Goal: Task Accomplishment & Management: Complete application form

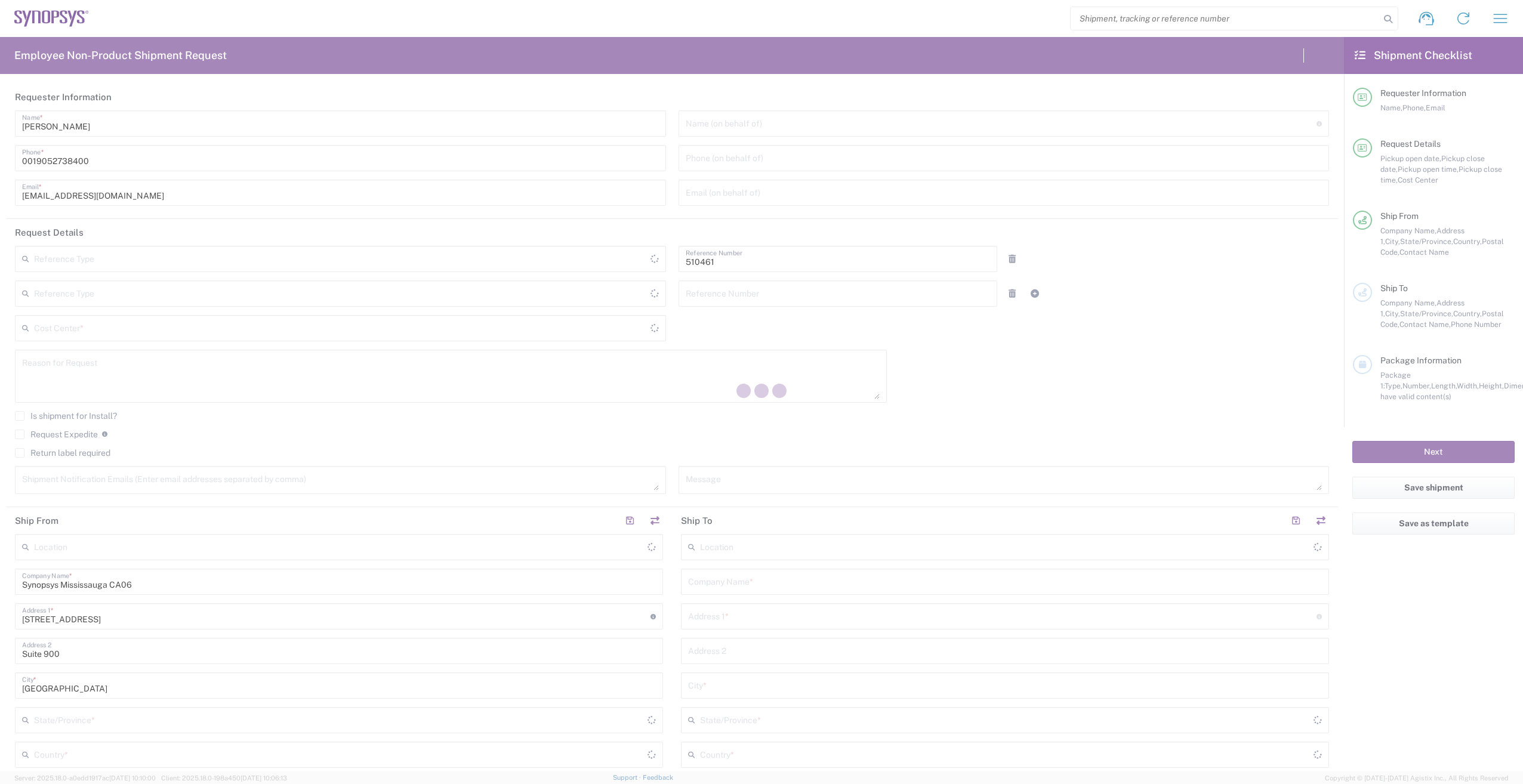
type input "Department"
type input "CA02, SG, MSIP2, R&D 510461"
type input "[GEOGRAPHIC_DATA]"
type input "Delivered at Place"
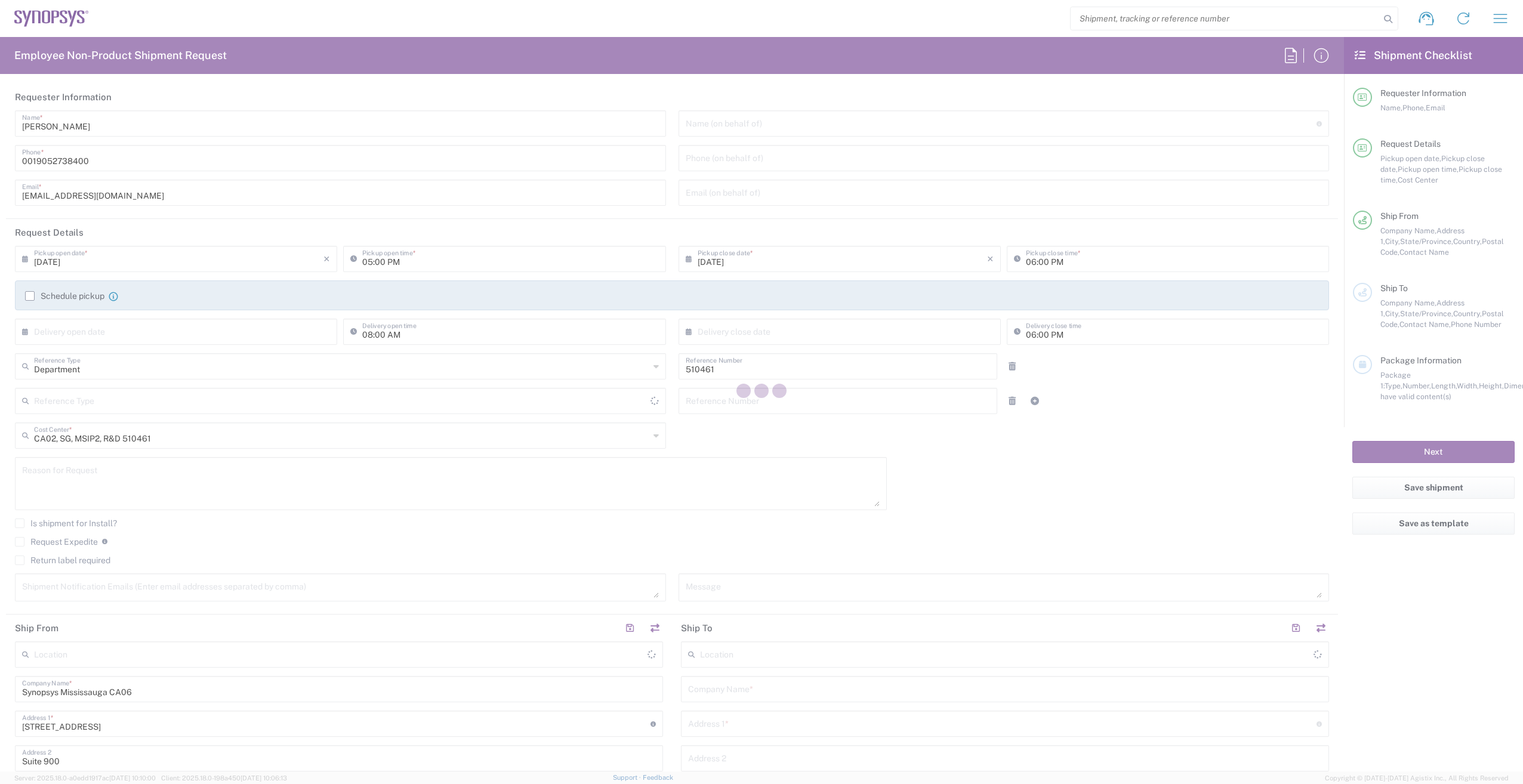
type input "[GEOGRAPHIC_DATA]"
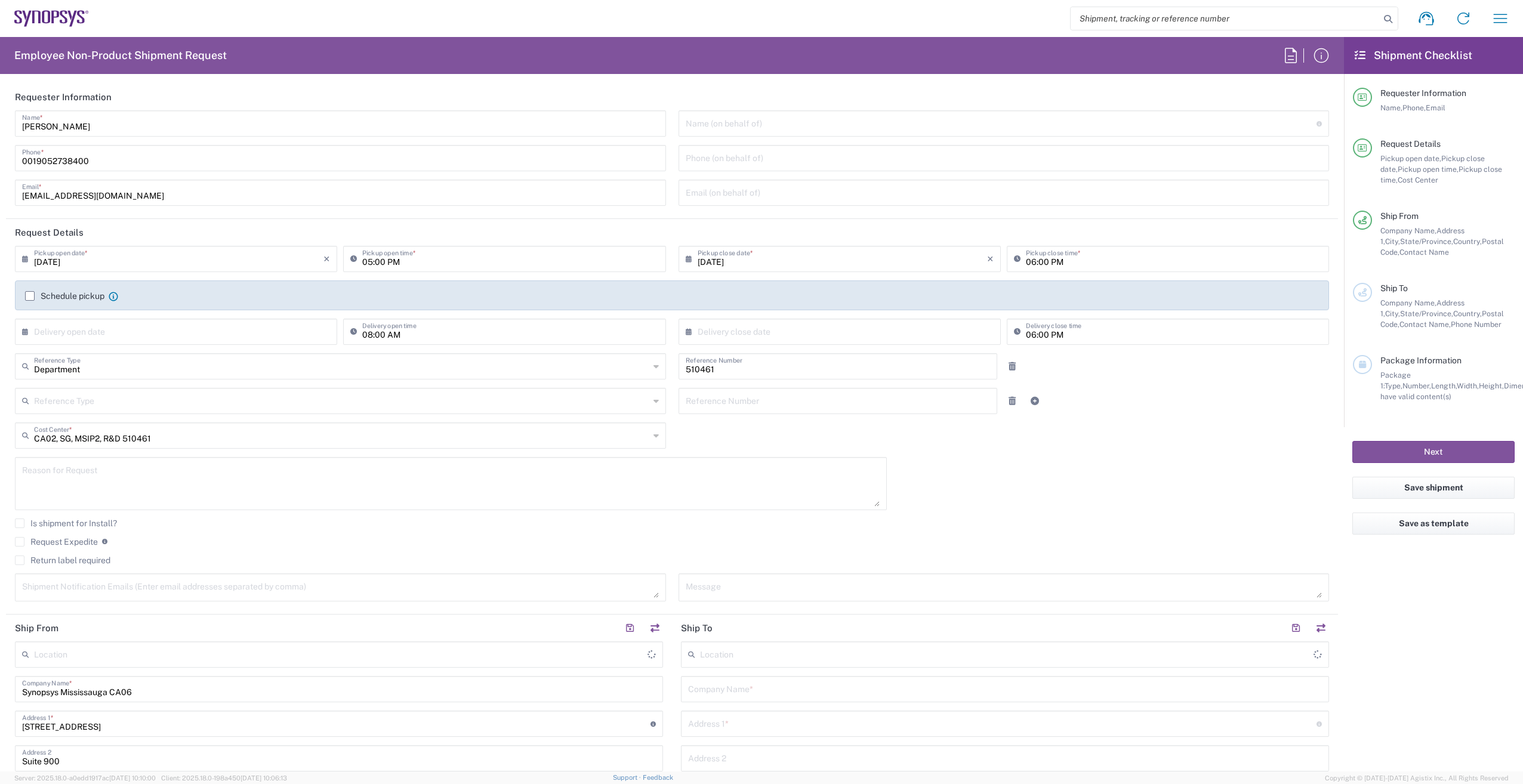
type input "[GEOGRAPHIC_DATA] CA06"
drag, startPoint x: 37, startPoint y: 160, endPoint x: 7, endPoint y: 161, distance: 30.0
click at [7, 161] on main "[PERSON_NAME] Name * [PHONE_NUMBER] Phone * [EMAIL_ADDRESS][DOMAIN_NAME] Email …" at bounding box center [673, 161] width 1332 height 104
type input "9052738400"
click at [324, 259] on icon "×" at bounding box center [327, 259] width 6 height 19
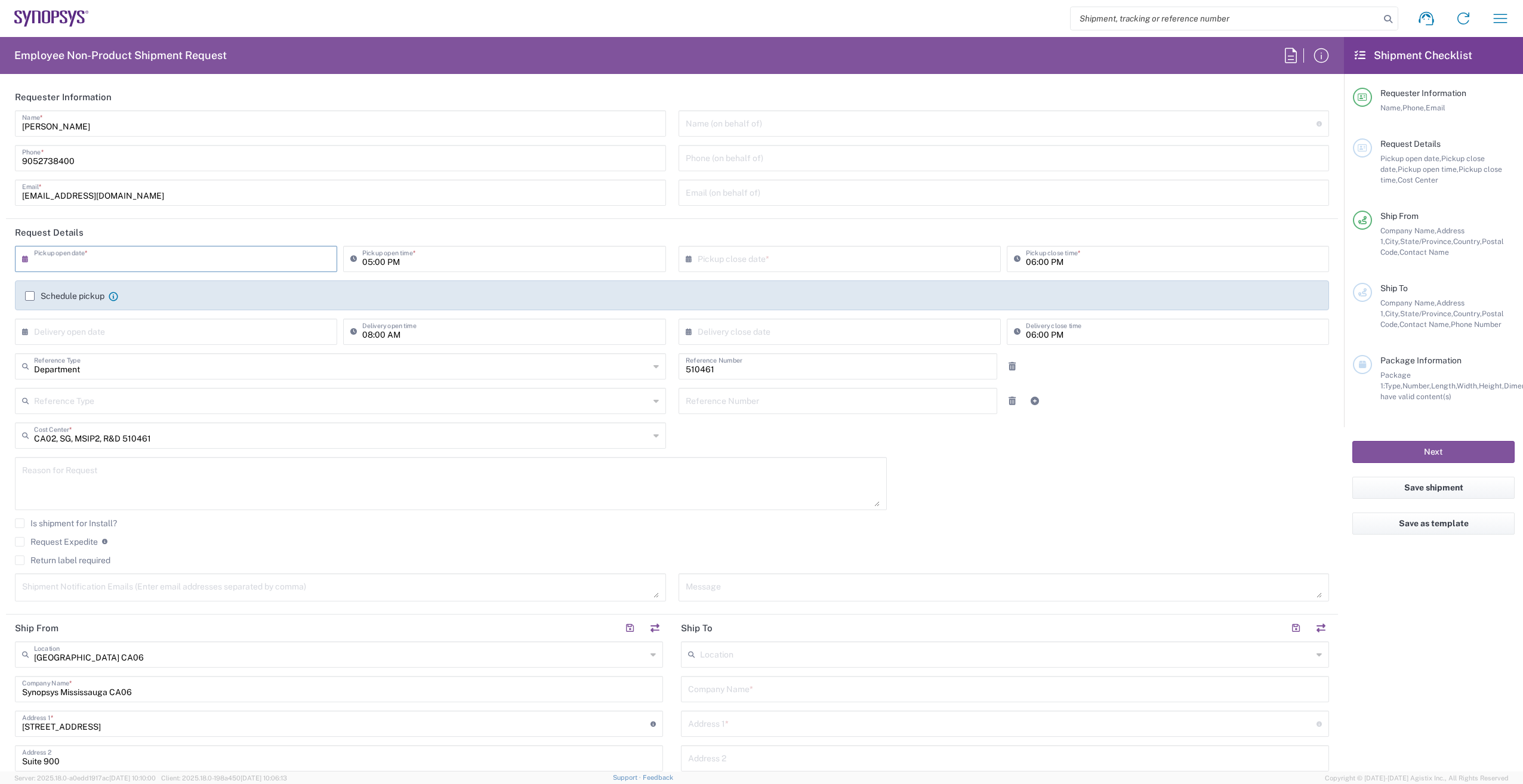
click at [328, 253] on div "× Pickup open date *" at bounding box center [175, 259] width 322 height 27
click at [201, 264] on input "text" at bounding box center [179, 258] width 290 height 21
click at [215, 315] on span "5" at bounding box center [213, 316] width 17 height 17
type input "[DATE]"
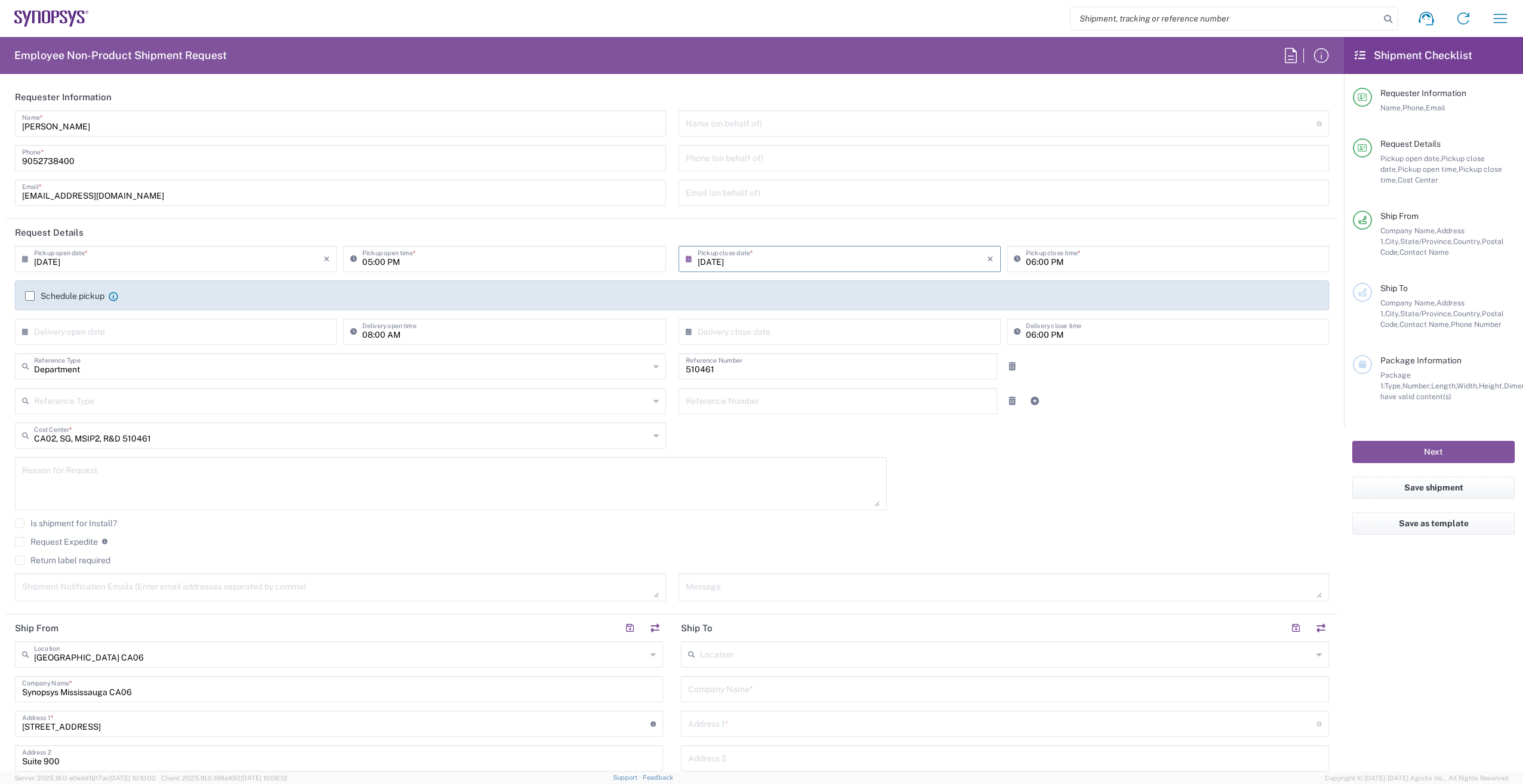
click at [371, 264] on input "05:00 PM" at bounding box center [510, 258] width 296 height 21
type input "09:00 PM"
click at [1037, 259] on input "06:00 PM" at bounding box center [1173, 258] width 296 height 21
type input "05:00 PM"
click at [1000, 467] on div "[DATE] × Pickup open date * Cancel Apply 09:00 PM Pickup open time * [DATE] × P…" at bounding box center [673, 427] width 1327 height 364
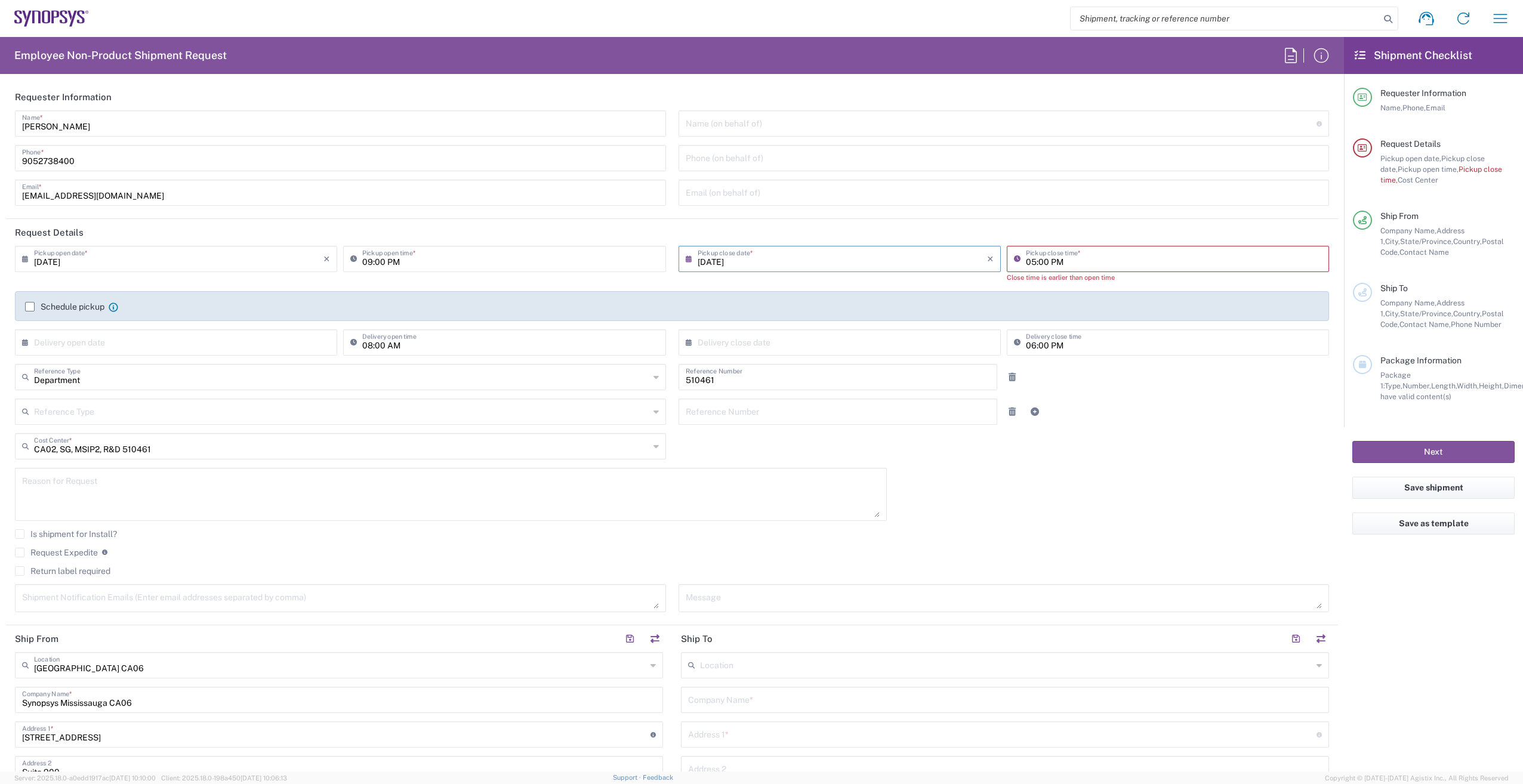
click at [1091, 257] on input "05:00 PM" at bounding box center [1173, 258] width 296 height 21
click at [406, 262] on input "09:00 PM" at bounding box center [510, 258] width 296 height 21
click at [411, 258] on input "09:00 PM" at bounding box center [510, 258] width 296 height 21
type input "09:00 AM"
click at [1164, 202] on input "text" at bounding box center [1005, 192] width 637 height 21
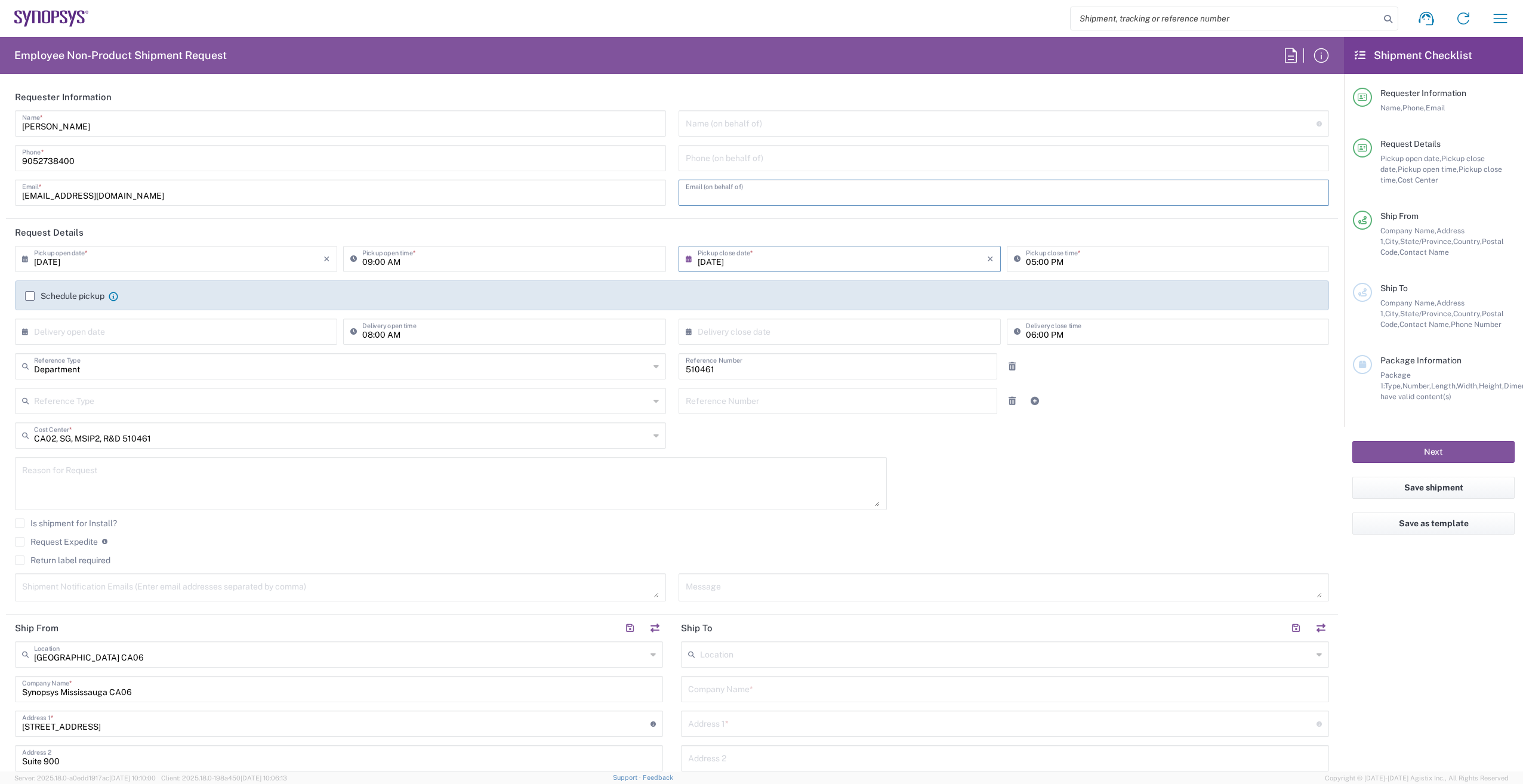
click at [145, 476] on textarea at bounding box center [450, 483] width 858 height 46
type textarea "Transfer of PCB boards for repair"
click at [1074, 512] on div "[DATE] × Pickup open date * Cancel Apply 09:00 AM Pickup open time * [DATE] × P…" at bounding box center [673, 427] width 1327 height 364
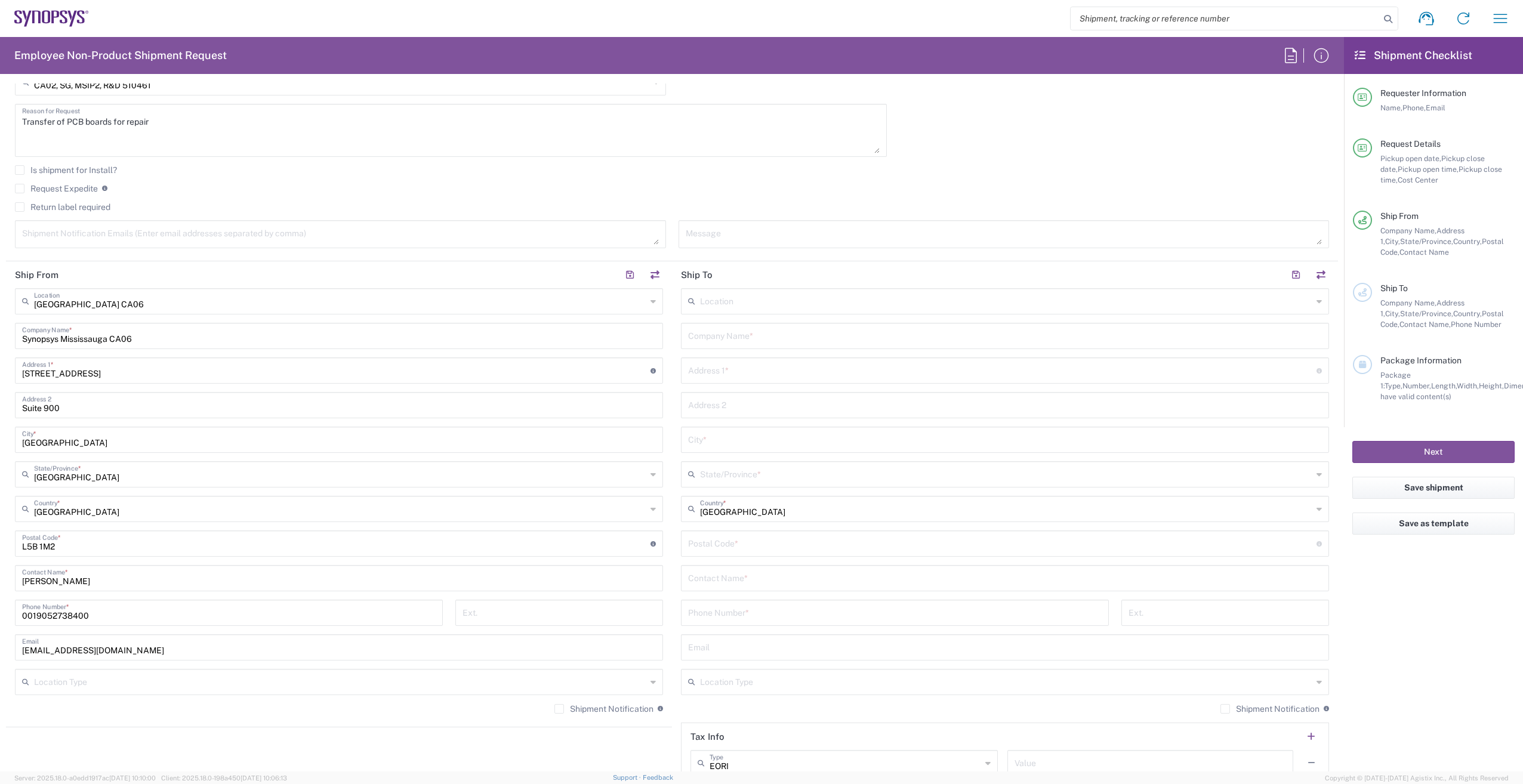
scroll to position [358, 0]
drag, startPoint x: 170, startPoint y: 335, endPoint x: 62, endPoint y: 335, distance: 108.0
click at [62, 335] on input "Synopsys Mississauga CA06" at bounding box center [339, 330] width 634 height 21
type input "Synopsys C"
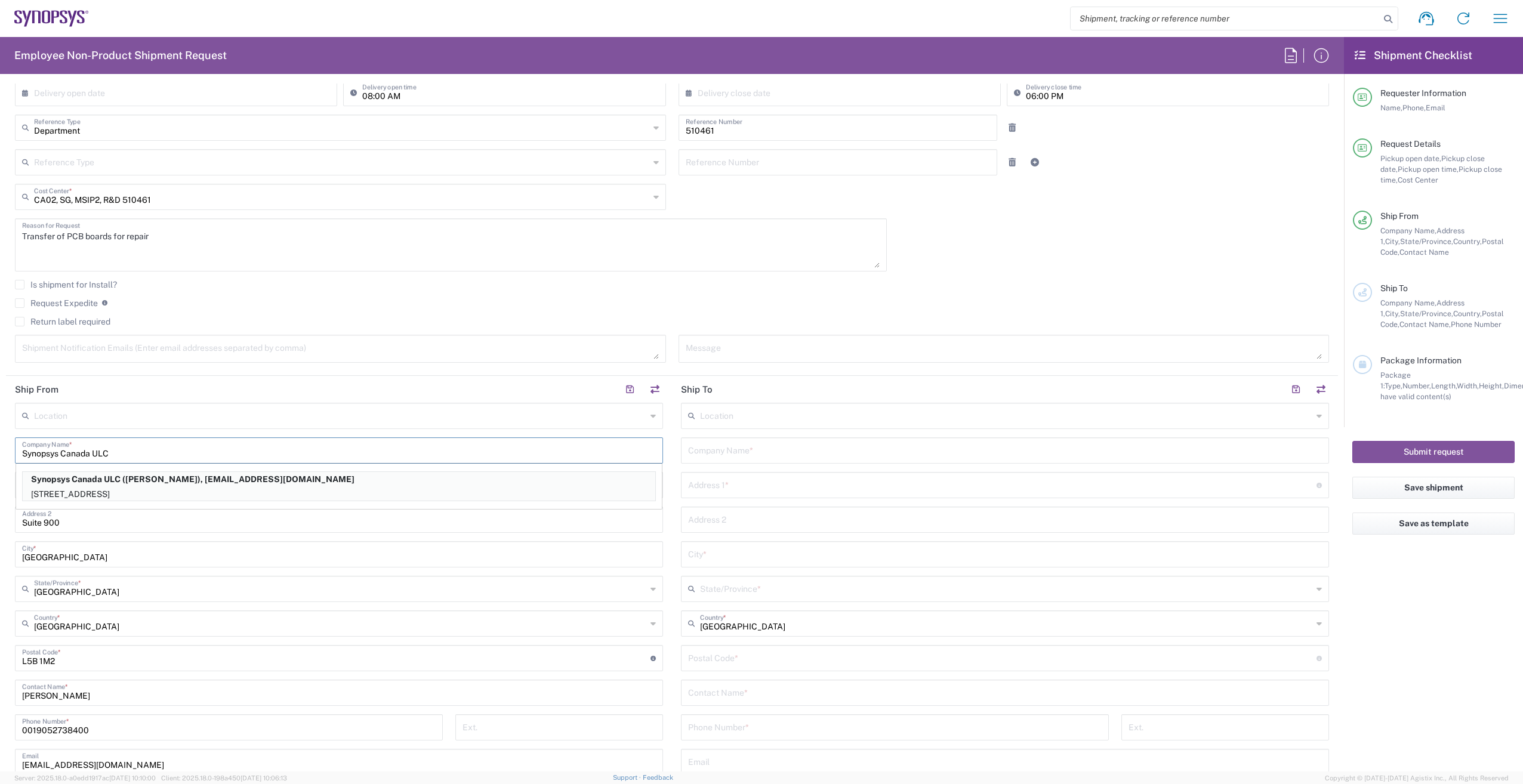
type input "Synopsys Canada ULC"
click at [34, 727] on input "0019052738400" at bounding box center [228, 726] width 414 height 21
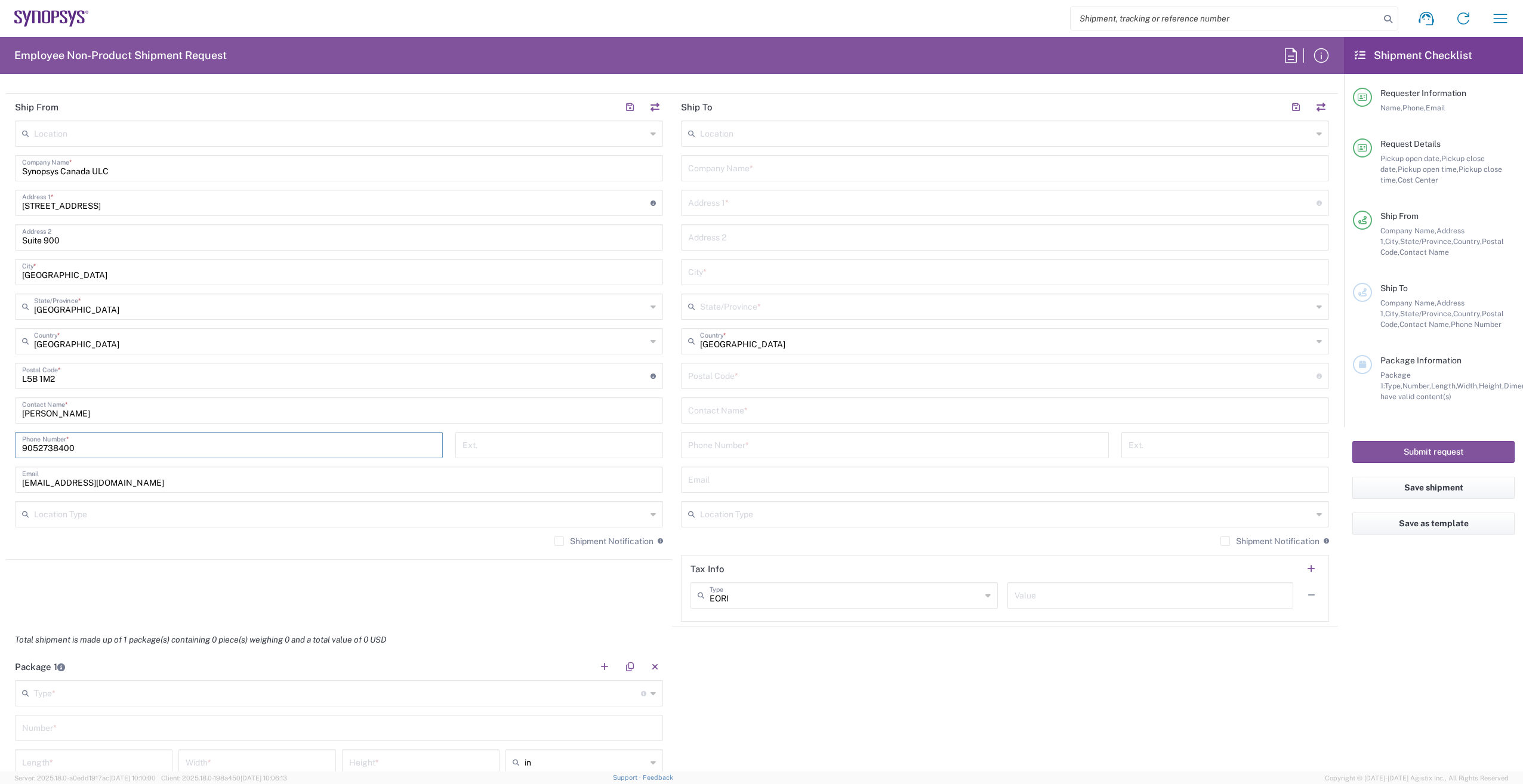
scroll to position [537, 0]
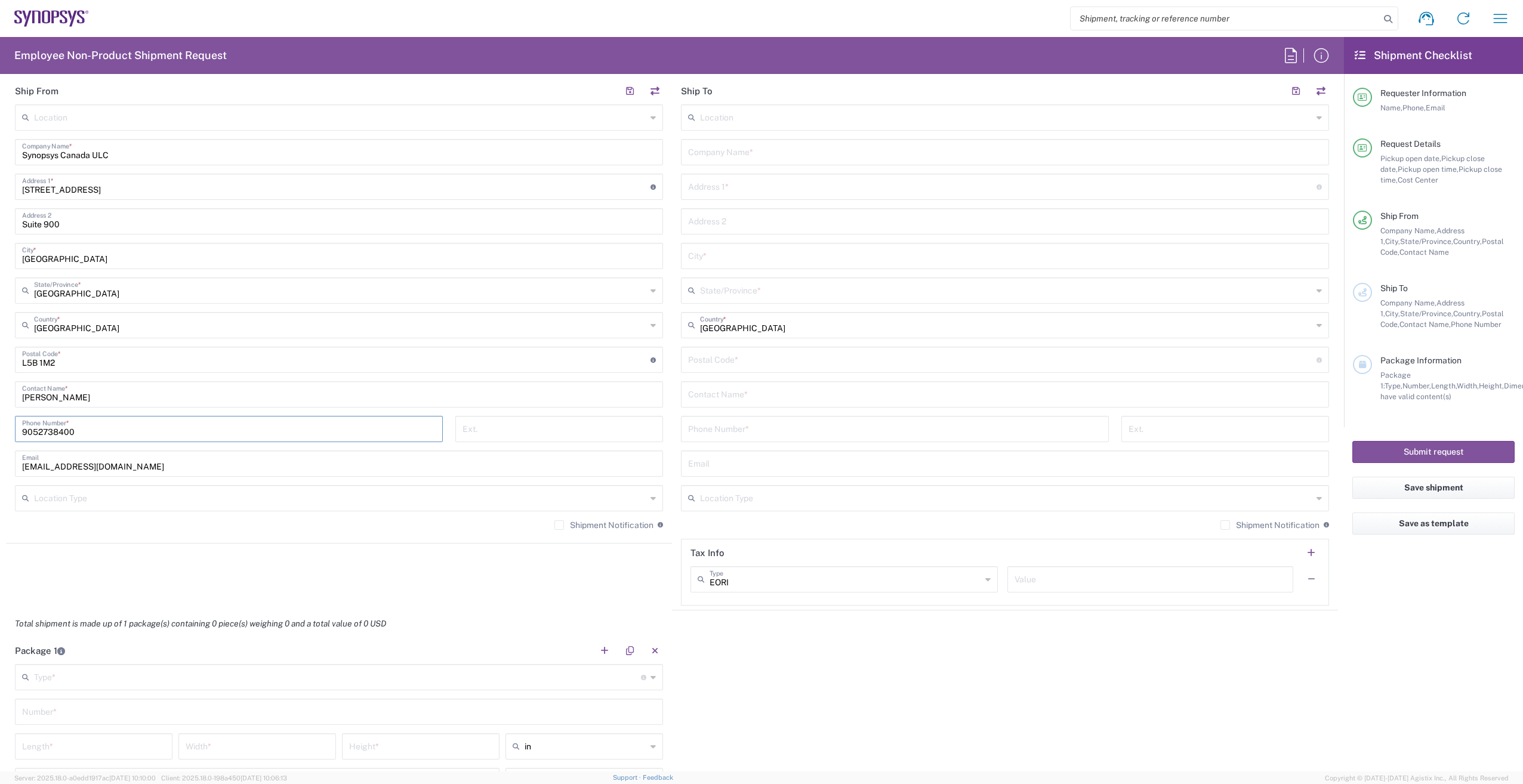
type input "9052738400"
click at [786, 149] on input "text" at bounding box center [1005, 151] width 634 height 21
paste input "Syntronic Production Services [GEOGRAPHIC_DATA]"
type input "Syntronic Production Services [GEOGRAPHIC_DATA]"
click at [766, 394] on input "text" at bounding box center [1005, 393] width 634 height 21
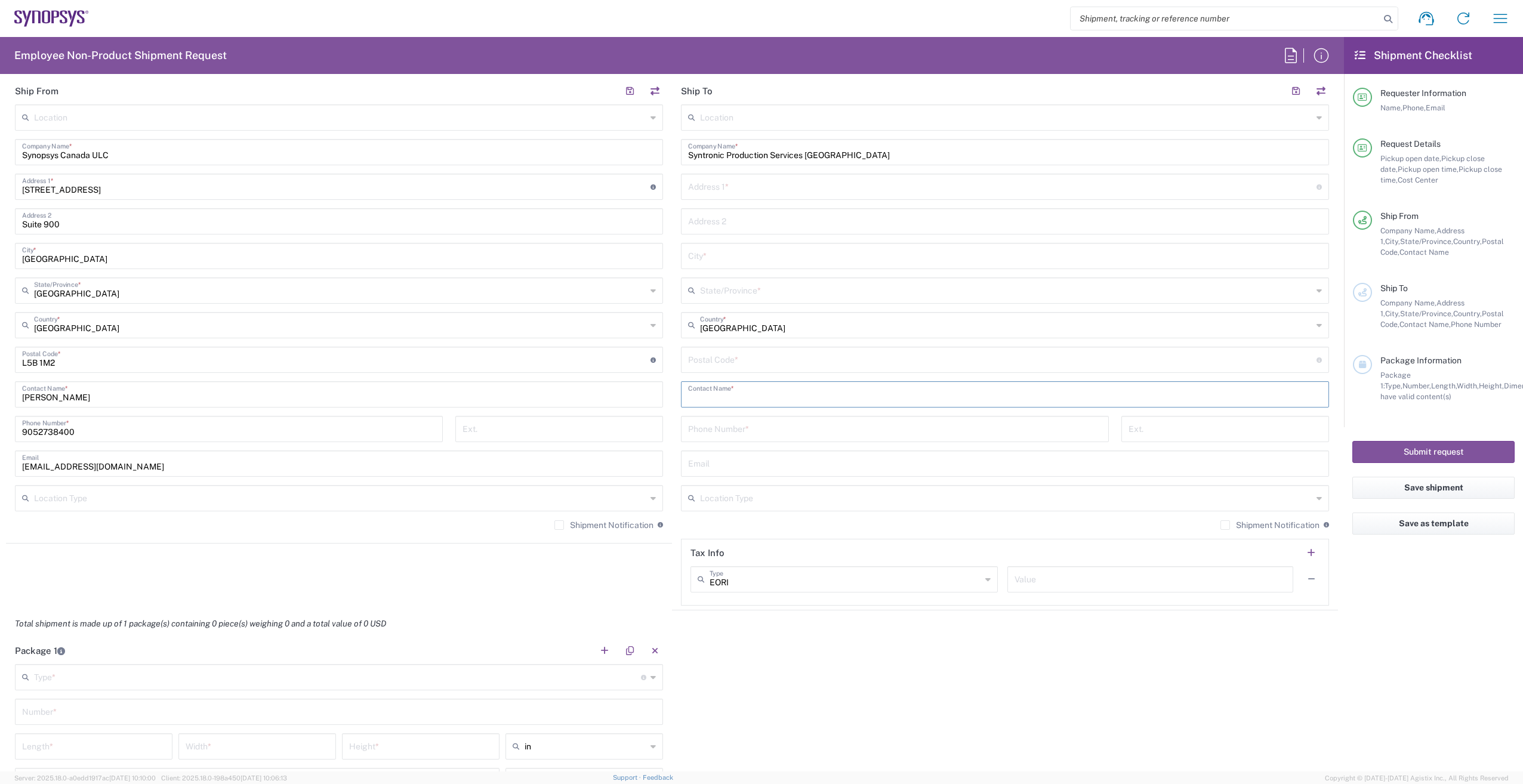
paste input "[PERSON_NAME]"
type input "[PERSON_NAME] -"
click at [764, 191] on input "text" at bounding box center [1002, 185] width 628 height 21
paste input "[STREET_ADDRESS]"
type input "[STREET_ADDRESS]"
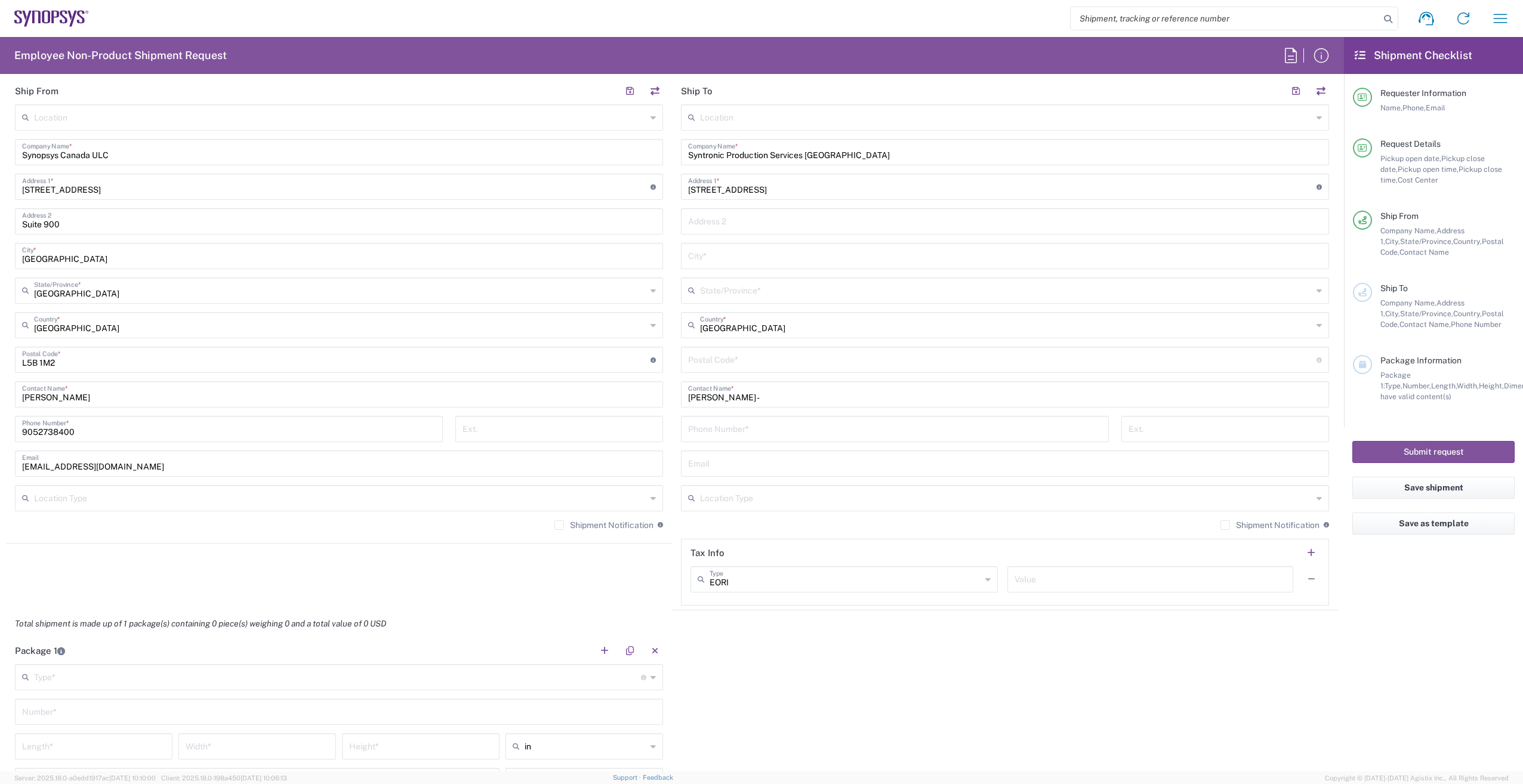
click at [1317, 289] on icon at bounding box center [1319, 290] width 6 height 19
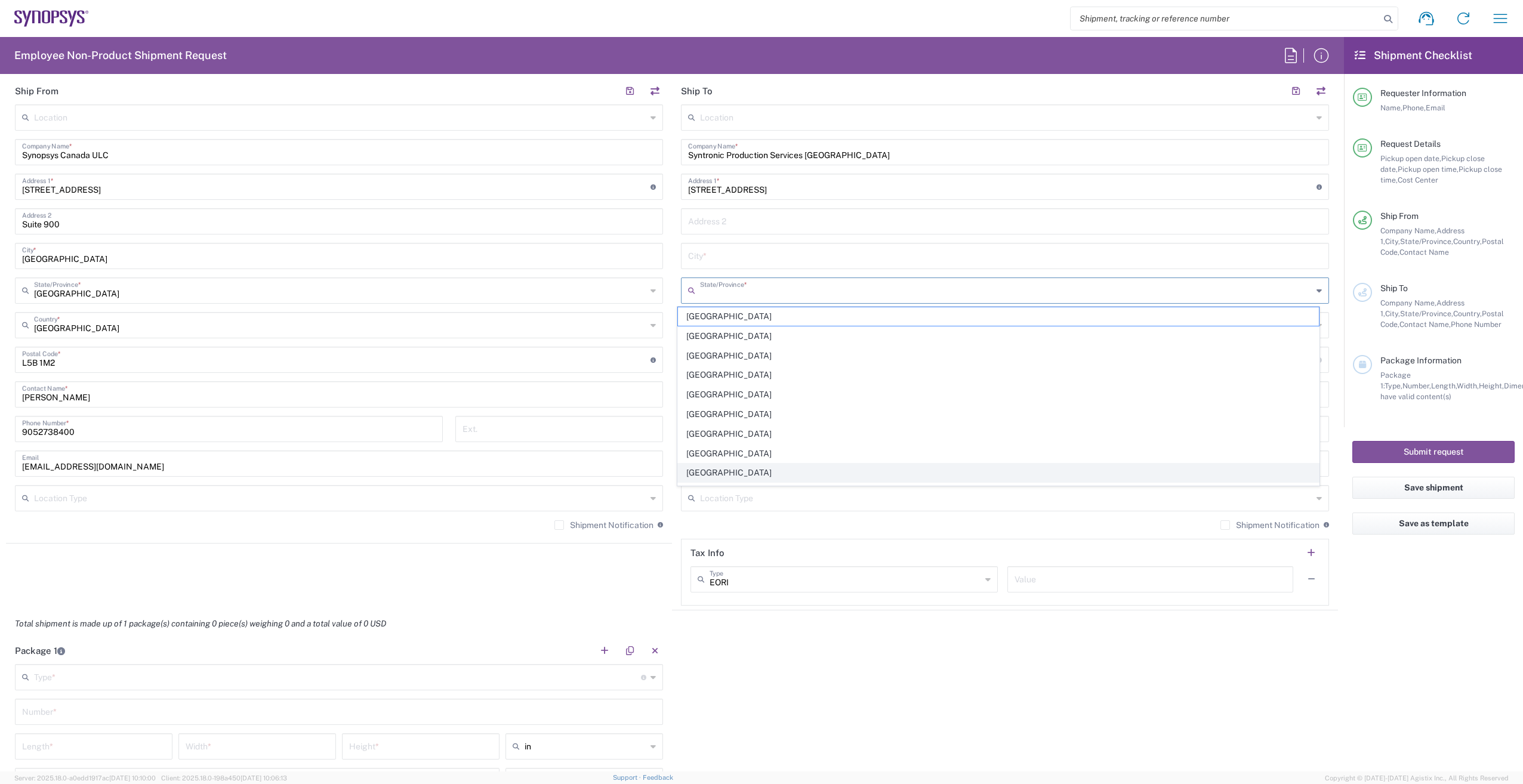
click at [737, 476] on span "[GEOGRAPHIC_DATA]" at bounding box center [998, 473] width 641 height 18
type input "[GEOGRAPHIC_DATA]"
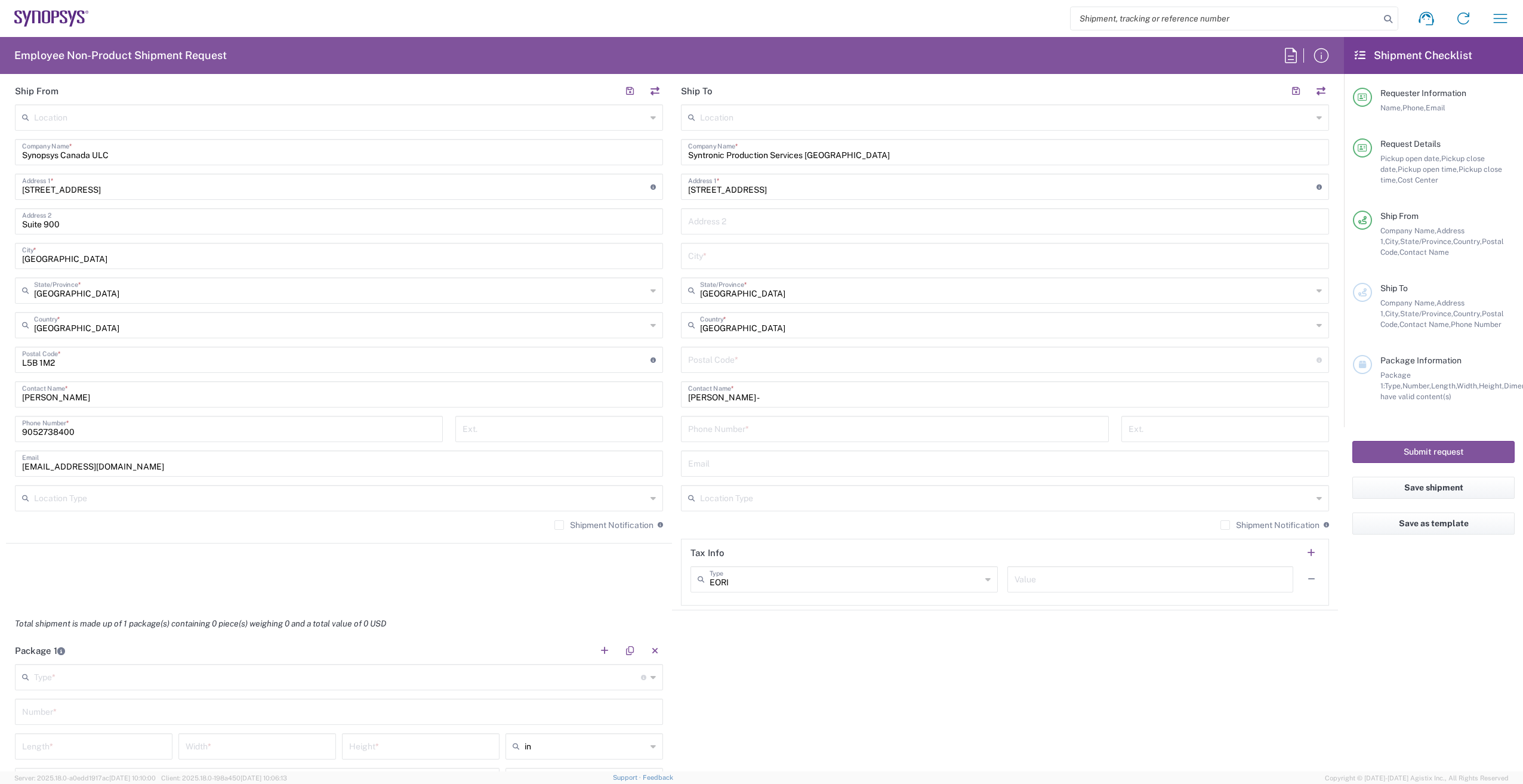
click at [829, 359] on input "undefined" at bounding box center [1002, 359] width 628 height 21
paste input "K2S1E9"
type input "K2S1E9"
type input "[GEOGRAPHIC_DATA]"
type input "6138896057"
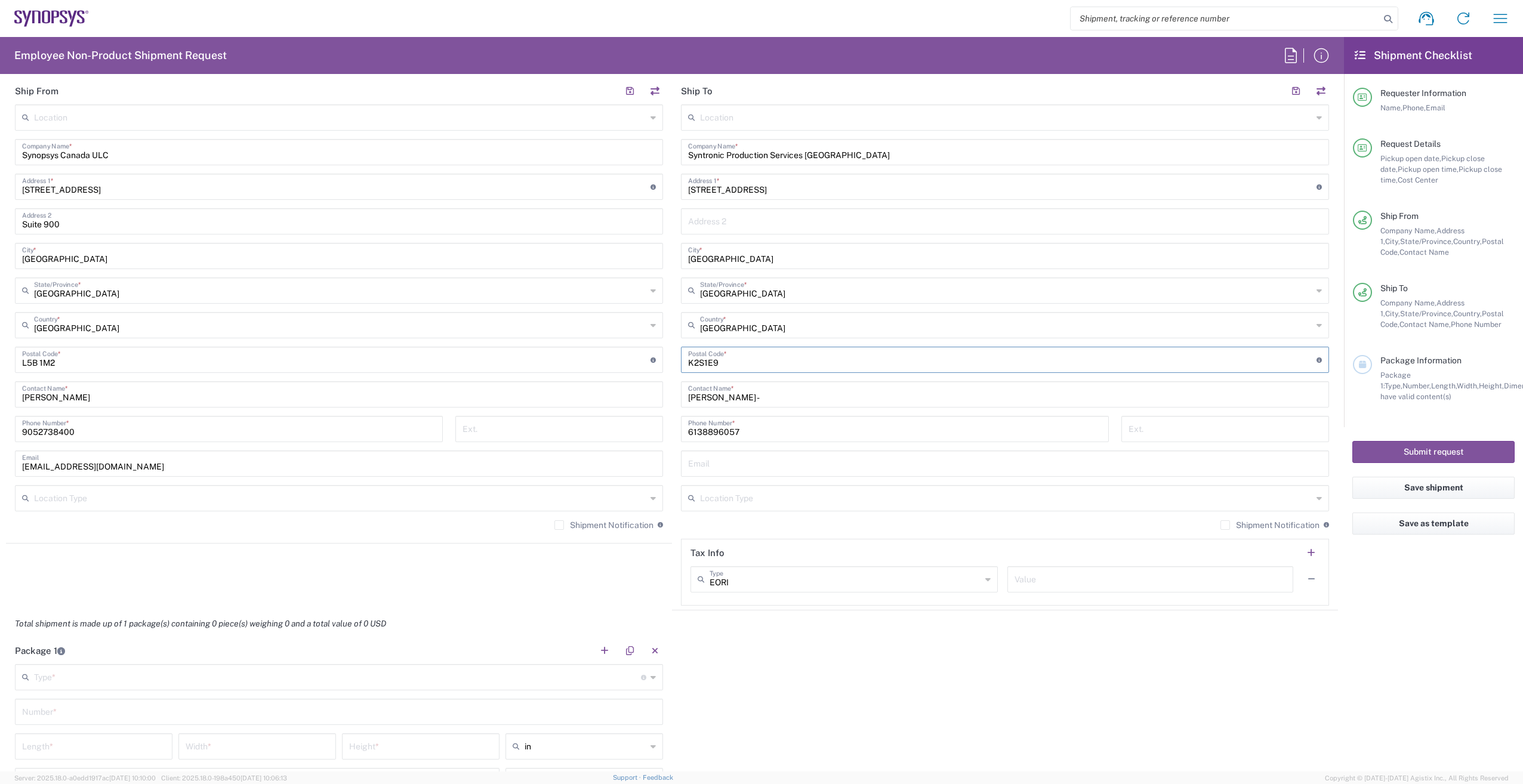
type input "K2S1E9"
click at [503, 583] on agx-shipment-stop-widget "Ship From Location [GEOGRAPHIC_DATA] DE04 Agrate Brianza IT01 [GEOGRAPHIC_DATA]…" at bounding box center [339, 344] width 666 height 533
click at [737, 467] on input "text" at bounding box center [1005, 462] width 634 height 21
paste input "[PERSON_NAME][EMAIL_ADDRESS][PERSON_NAME][DOMAIN_NAME]"
type input "[PERSON_NAME][EMAIL_ADDRESS][PERSON_NAME][DOMAIN_NAME]"
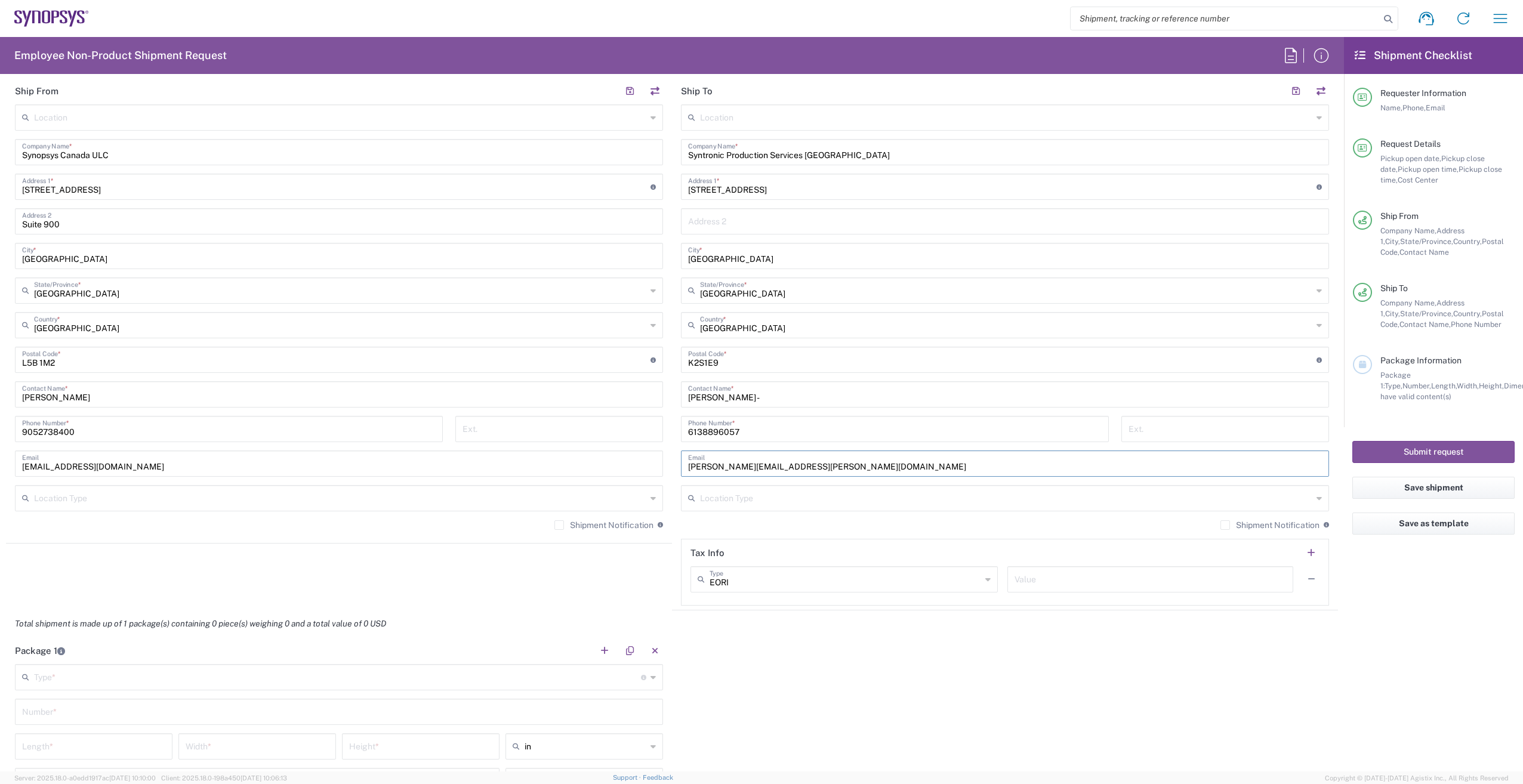
click at [1324, 680] on div "Package 1 Type * Material used to package goods Bale(s) Basket(s) Bolt(s) Bottl…" at bounding box center [673, 748] width 1332 height 223
click at [758, 396] on input "[PERSON_NAME] -" at bounding box center [1005, 393] width 634 height 21
paste input "RMA01106"
click at [806, 397] on input "[PERSON_NAME] - RMA01106 -" at bounding box center [1005, 393] width 634 height 21
paste input "RMA01107"
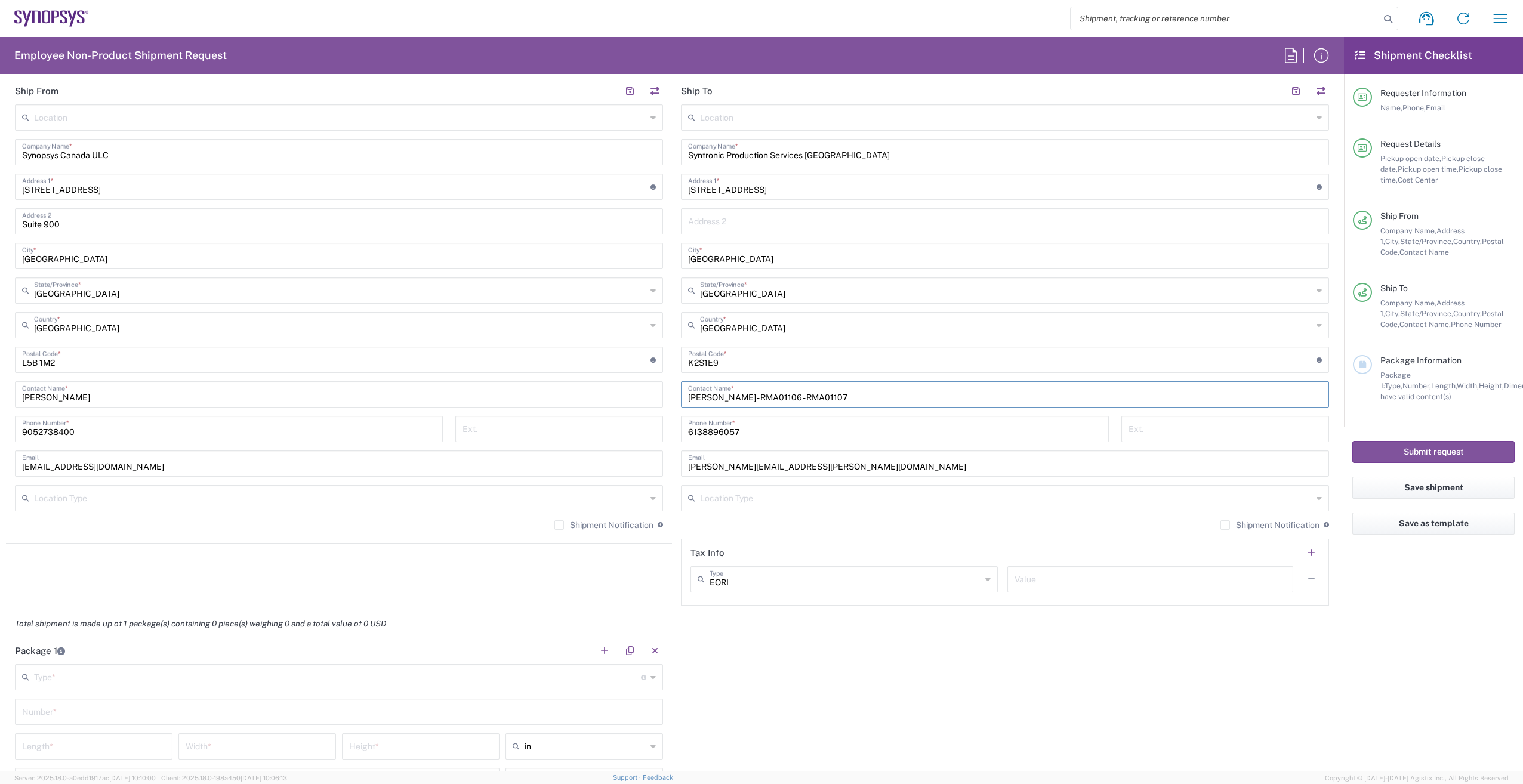
type input "[PERSON_NAME] - RMA01106 - RMA01107"
click at [984, 689] on div "Package 1 Type * Material used to package goods Bale(s) Basket(s) Bolt(s) Bottl…" at bounding box center [673, 748] width 1332 height 223
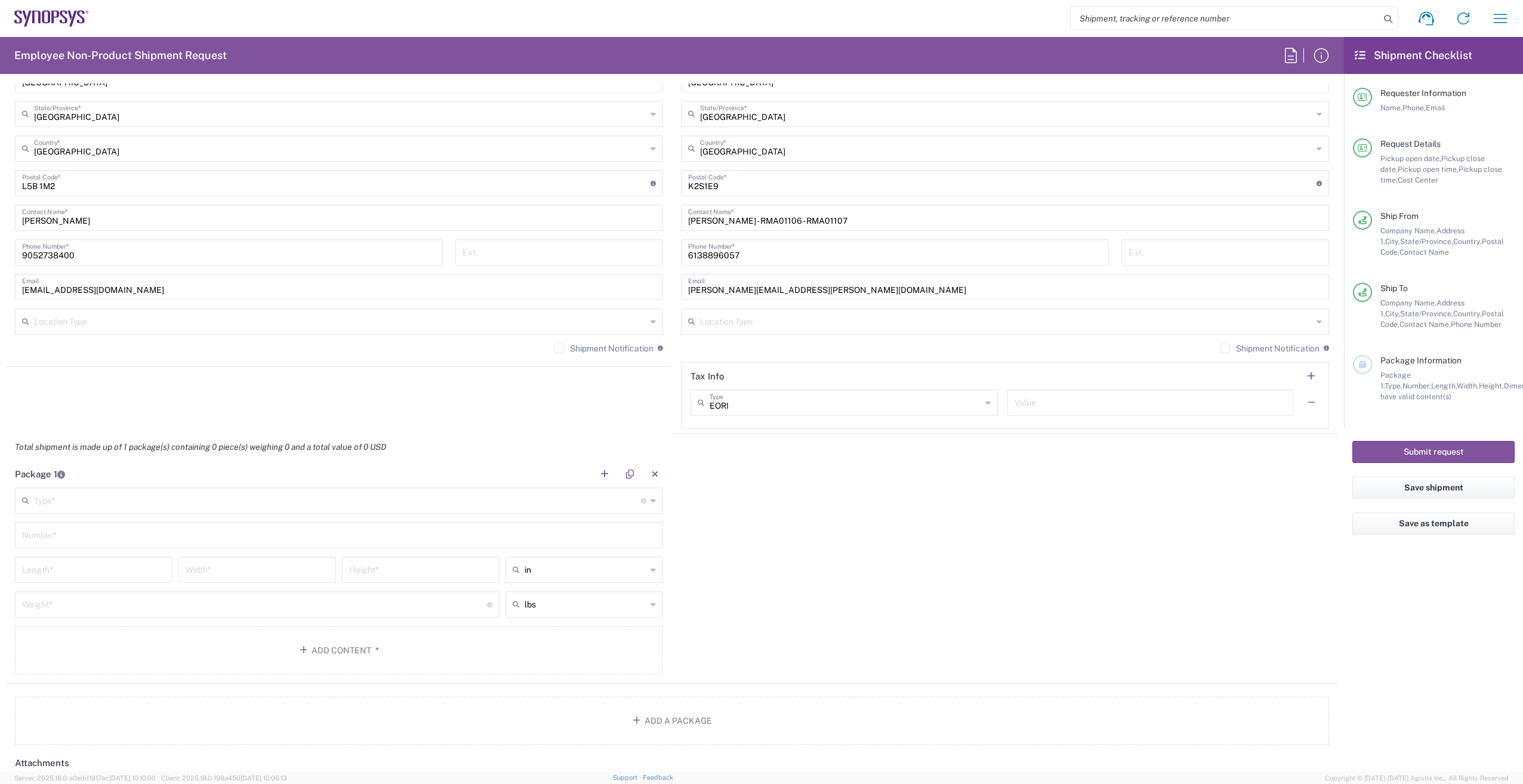
scroll to position [776, 0]
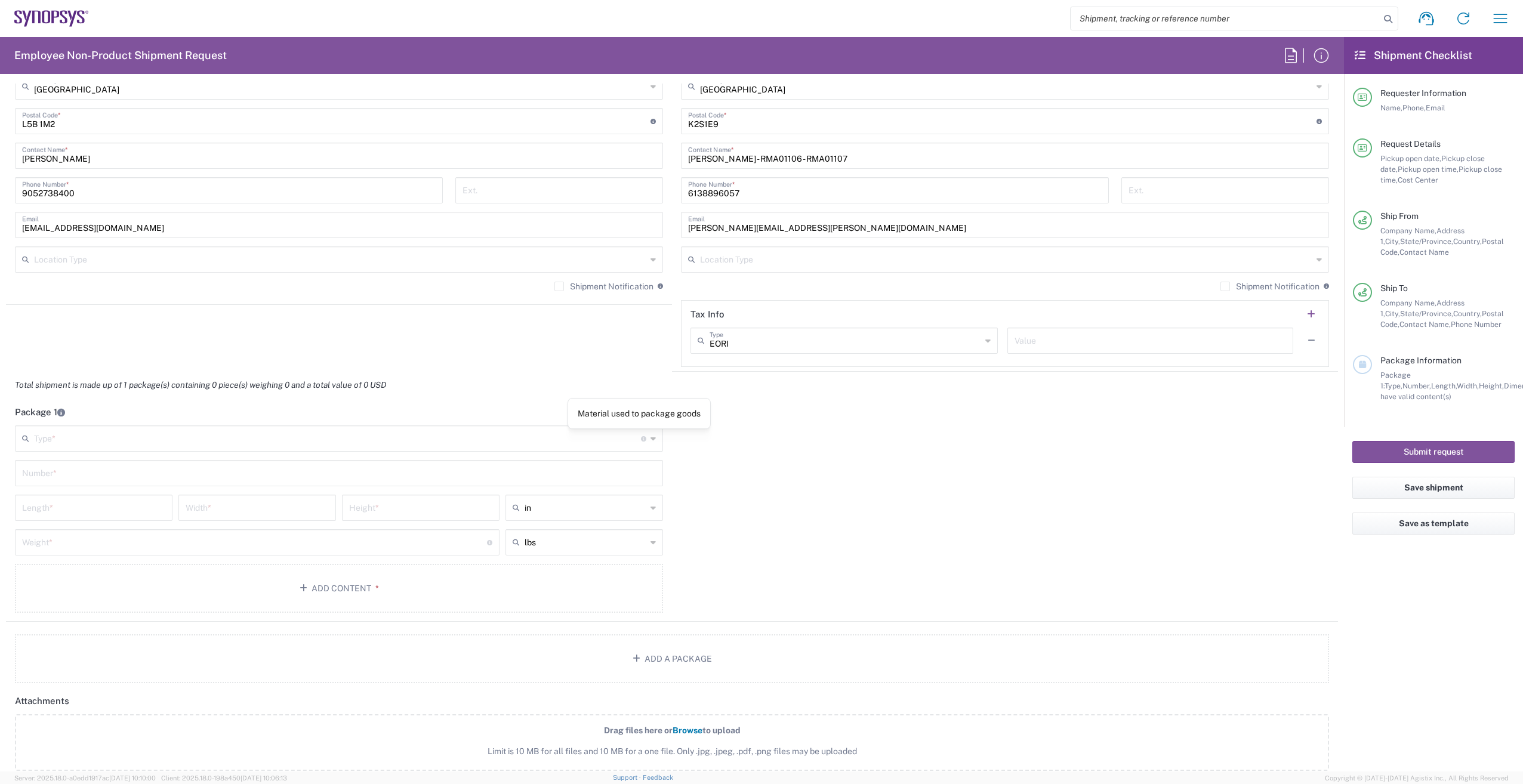
click at [650, 436] on icon at bounding box center [653, 438] width 6 height 19
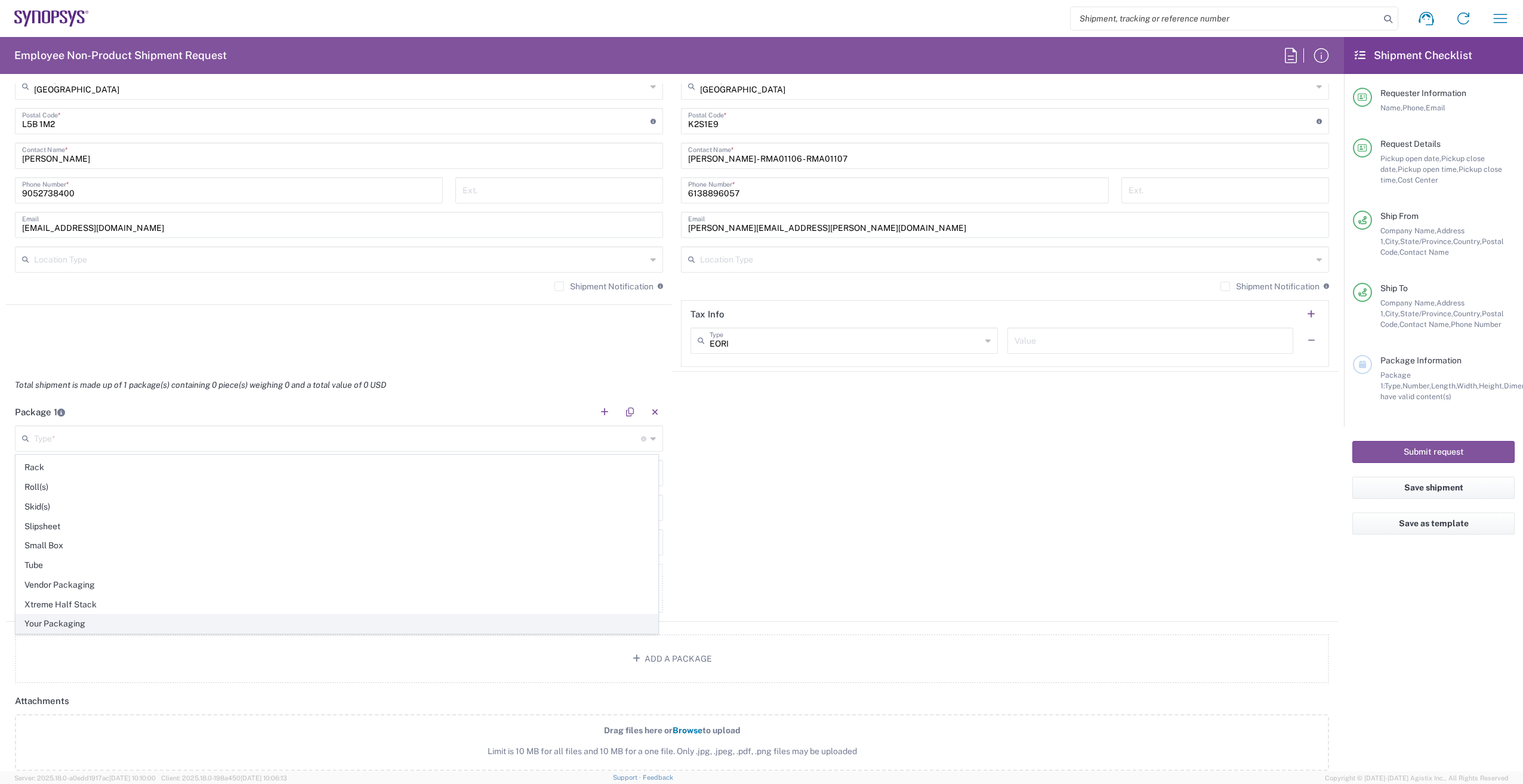
click at [83, 621] on span "Your Packaging" at bounding box center [337, 624] width 641 height 18
type input "Your Packaging"
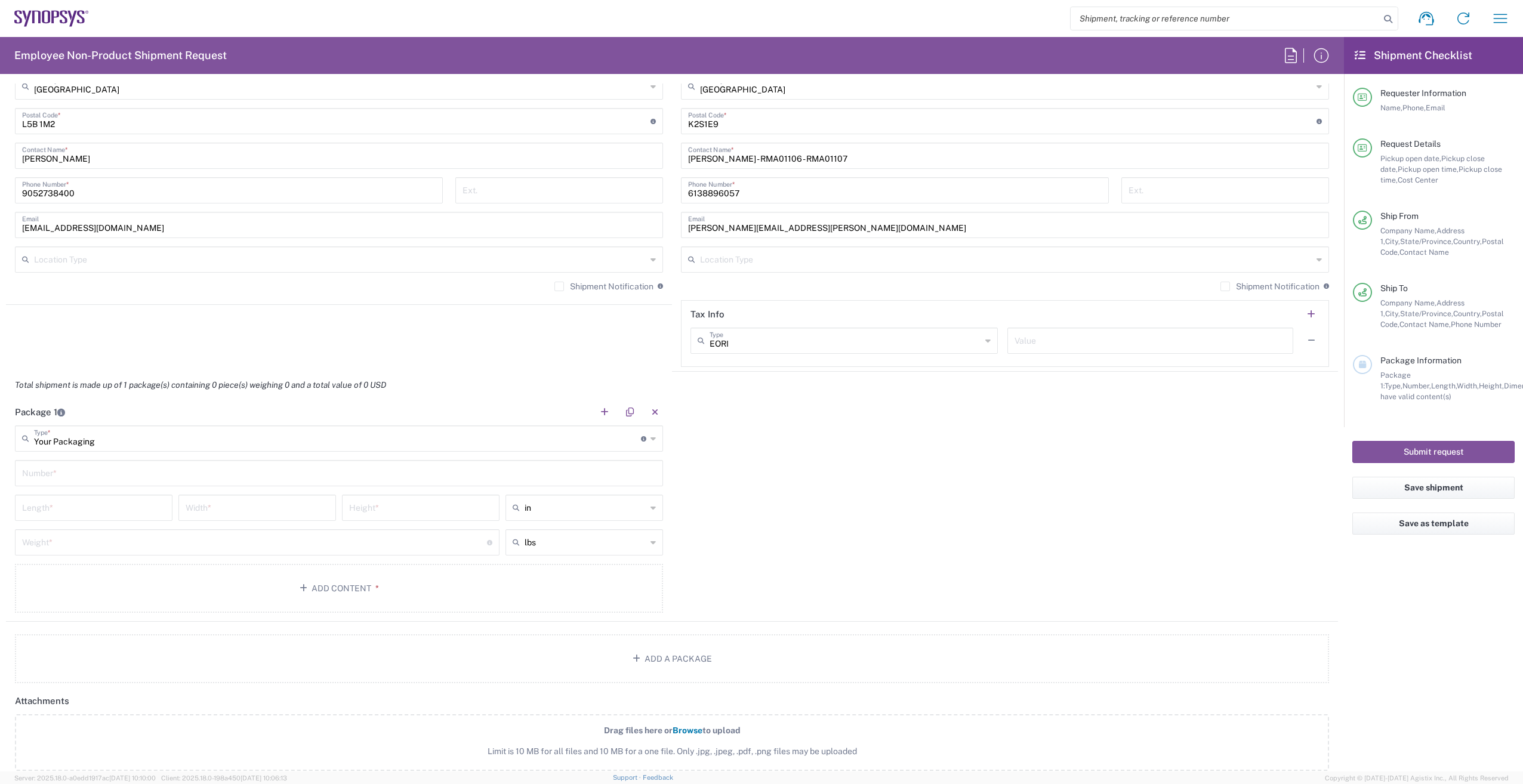
click at [495, 476] on input "text" at bounding box center [339, 472] width 634 height 21
type input "1"
click at [639, 508] on input "text" at bounding box center [585, 507] width 122 height 19
drag, startPoint x: 589, startPoint y: 551, endPoint x: 606, endPoint y: 551, distance: 17.0
click at [589, 551] on span "cm" at bounding box center [580, 553] width 154 height 18
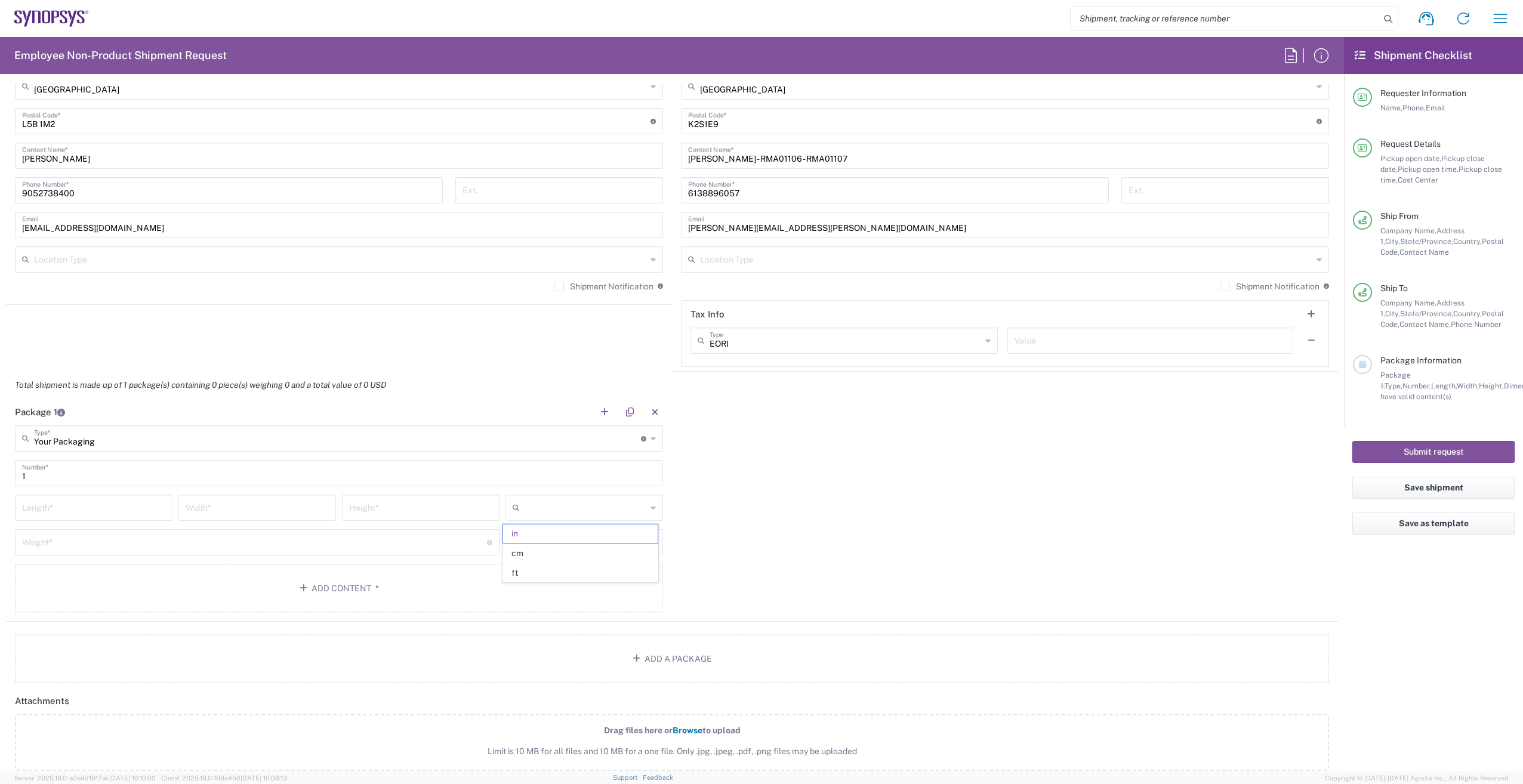
type input "cm"
click at [651, 538] on div "lbs" at bounding box center [584, 542] width 158 height 27
click at [578, 588] on span "kgs" at bounding box center [580, 588] width 154 height 18
type input "kgs"
click at [82, 506] on input "number" at bounding box center [94, 506] width 143 height 21
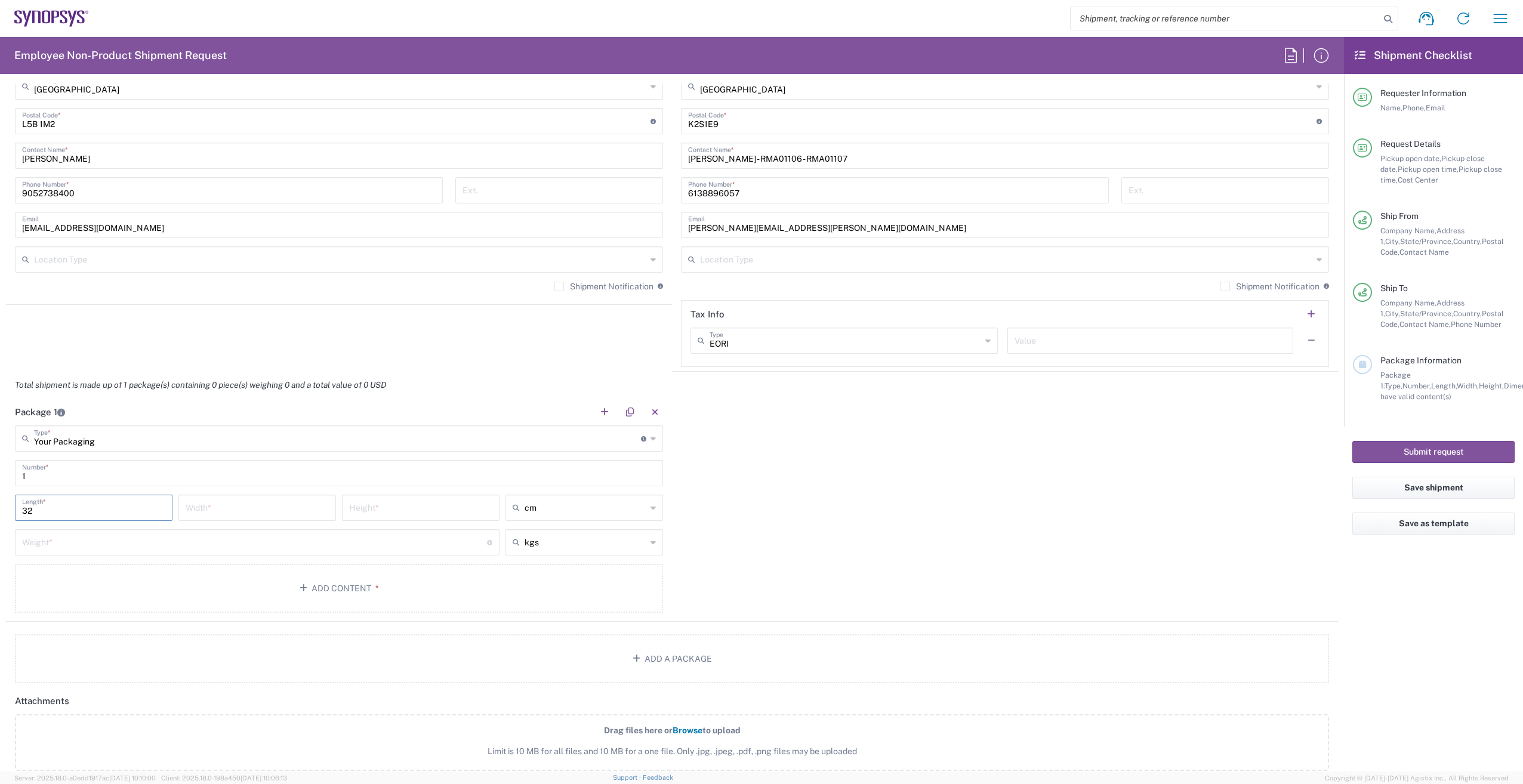
type input "32"
click at [263, 502] on input "number" at bounding box center [257, 506] width 143 height 21
type input "28"
click at [423, 506] on input "number" at bounding box center [421, 506] width 143 height 21
type input "2"
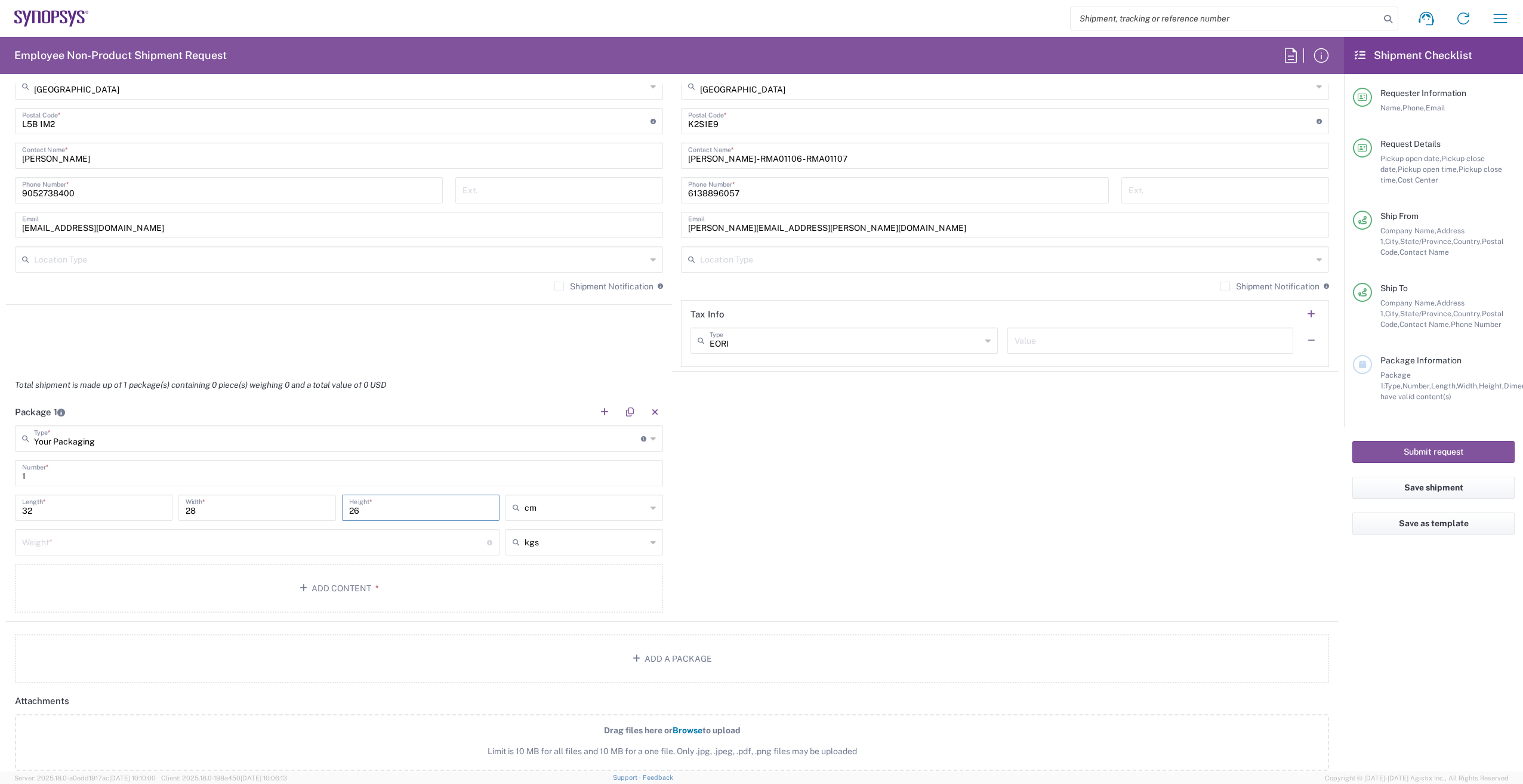
type input "26"
click at [336, 540] on input "number" at bounding box center [254, 541] width 465 height 21
type input "3"
click at [324, 586] on button "Add Content *" at bounding box center [339, 588] width 649 height 49
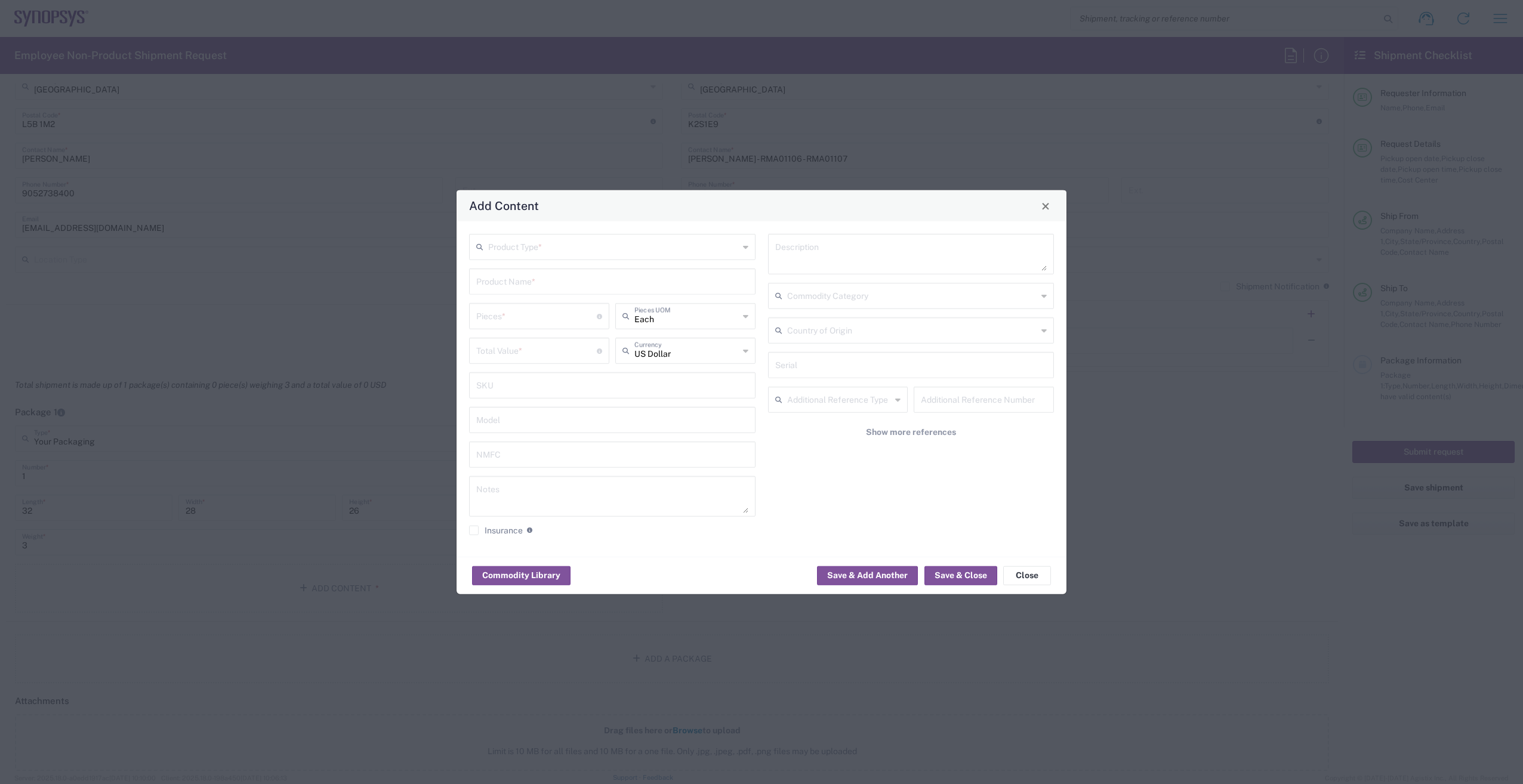
click at [560, 245] on input "text" at bounding box center [613, 246] width 250 height 21
click at [563, 292] on span "General Commodity" at bounding box center [613, 293] width 284 height 18
type input "General Commodity"
click at [541, 286] on input "text" at bounding box center [612, 281] width 272 height 21
type input "SD1 Rev B PCB BOARDS"
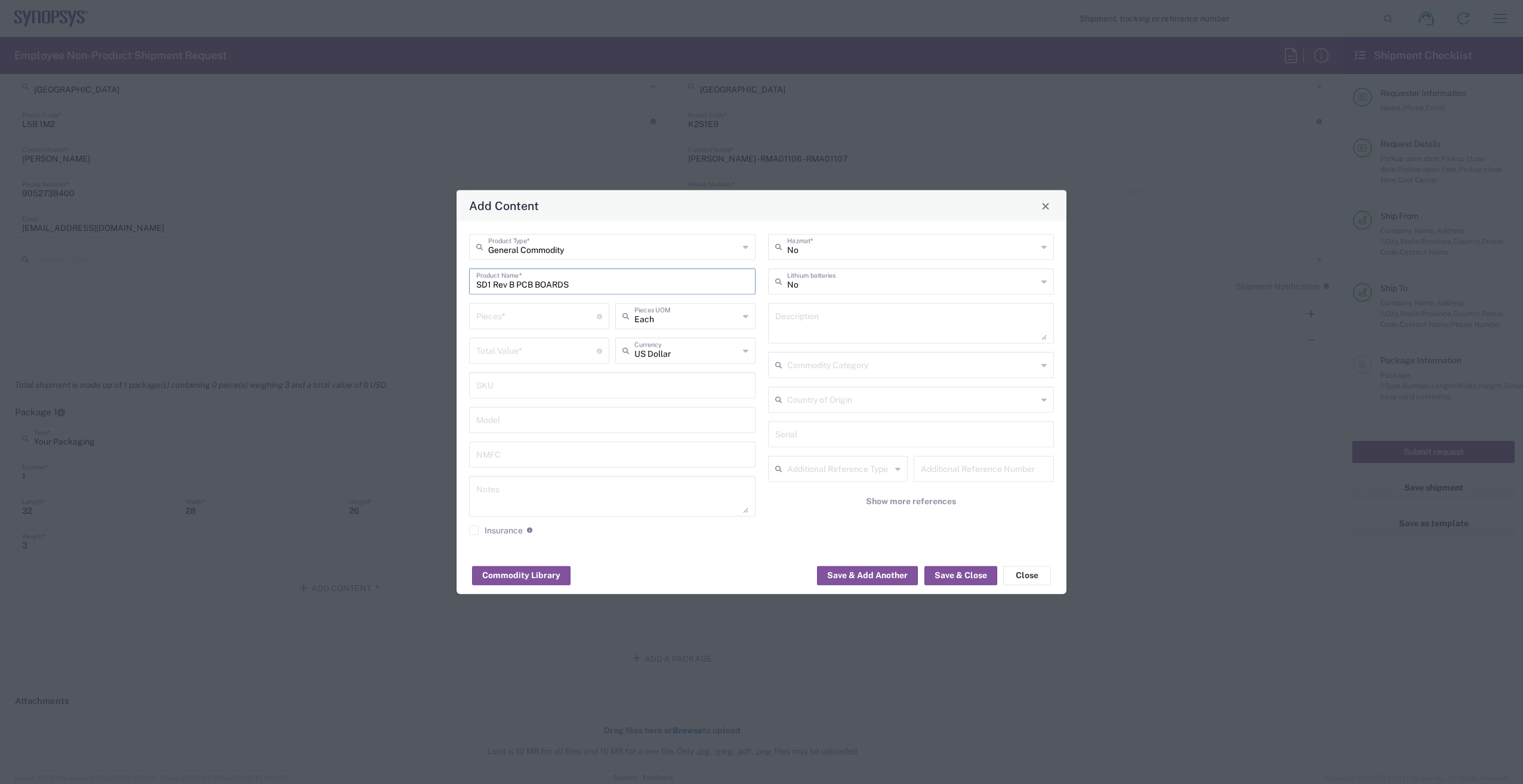
click at [554, 316] on input "number" at bounding box center [536, 315] width 120 height 21
type input "2"
click at [550, 351] on input "number" at bounding box center [536, 349] width 120 height 21
type input "2"
click at [1044, 400] on icon at bounding box center [1044, 399] width 6 height 19
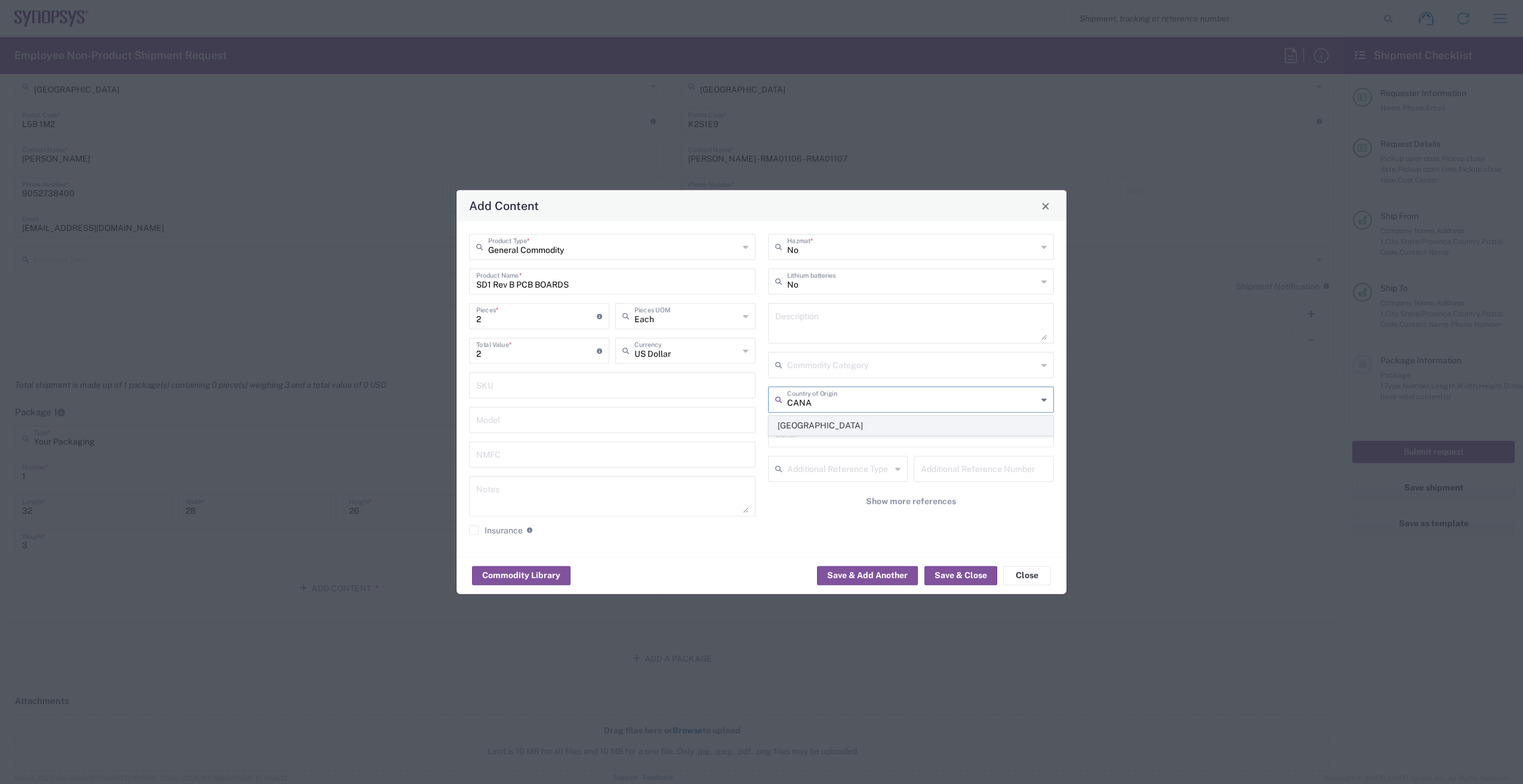
click at [822, 434] on span "[GEOGRAPHIC_DATA]" at bounding box center [912, 425] width 284 height 18
type input "[GEOGRAPHIC_DATA]"
click at [866, 573] on button "Save & Add Another" at bounding box center [868, 575] width 101 height 19
click at [673, 240] on input "text" at bounding box center [613, 246] width 250 height 21
click at [583, 292] on span "General Commodity" at bounding box center [613, 293] width 284 height 18
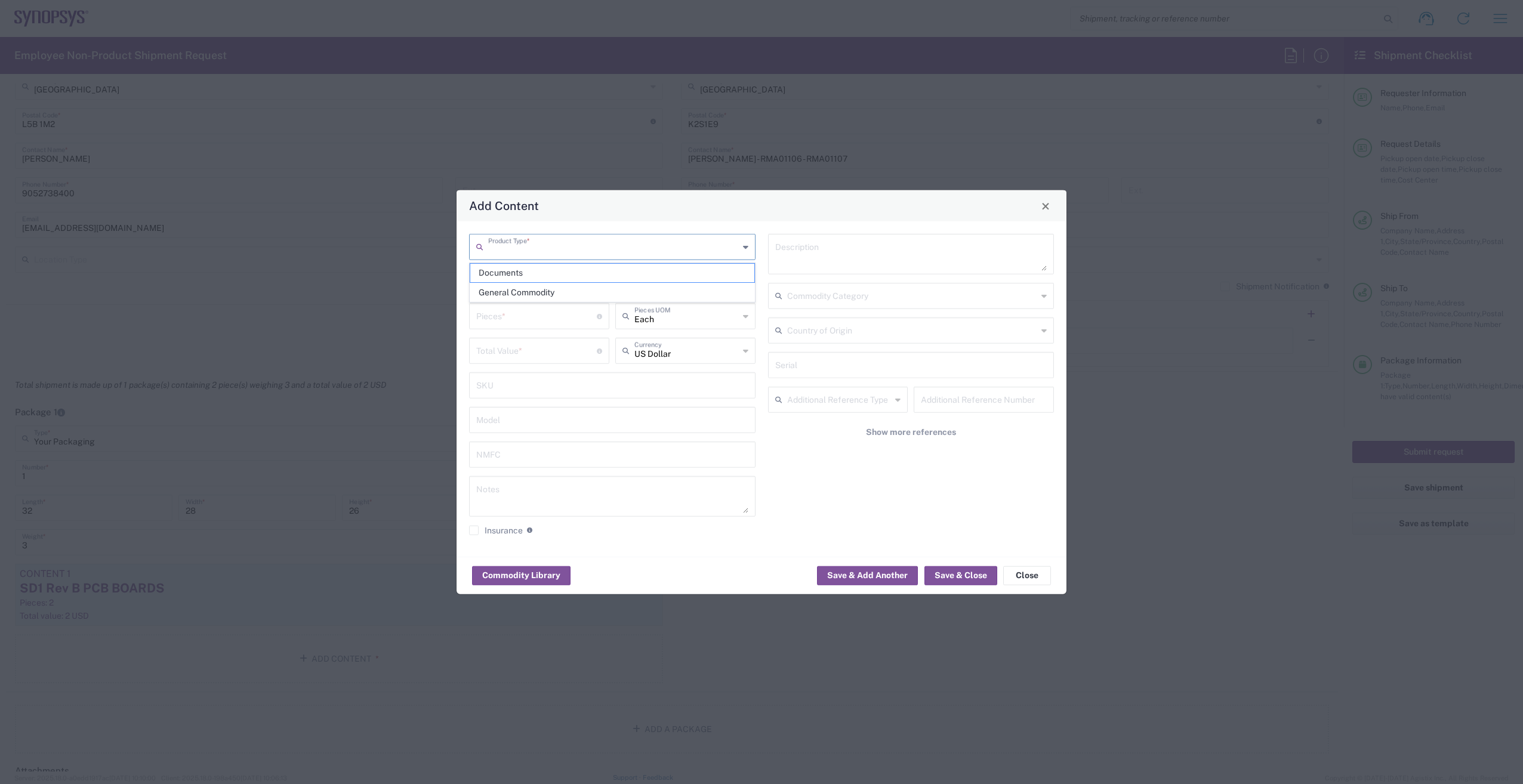
type input "General Commodity"
click at [549, 282] on input "text" at bounding box center [612, 281] width 272 height 21
type input "s"
type input "SM1 Rev C"
click at [520, 314] on input "number" at bounding box center [536, 315] width 120 height 21
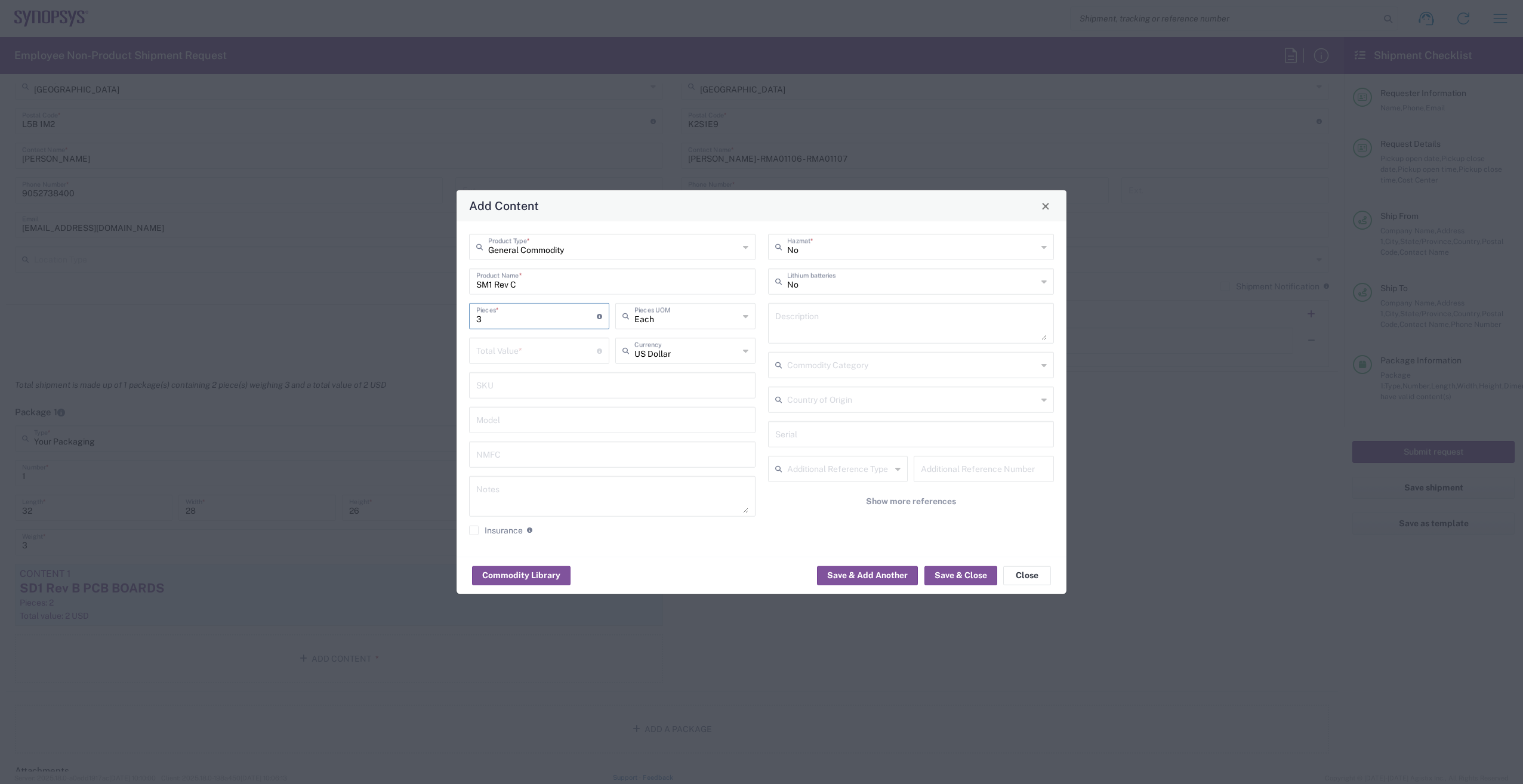
type input "3"
click at [530, 349] on input "number" at bounding box center [536, 349] width 120 height 21
type input "3"
click at [950, 399] on input "text" at bounding box center [912, 399] width 250 height 21
type input "C"
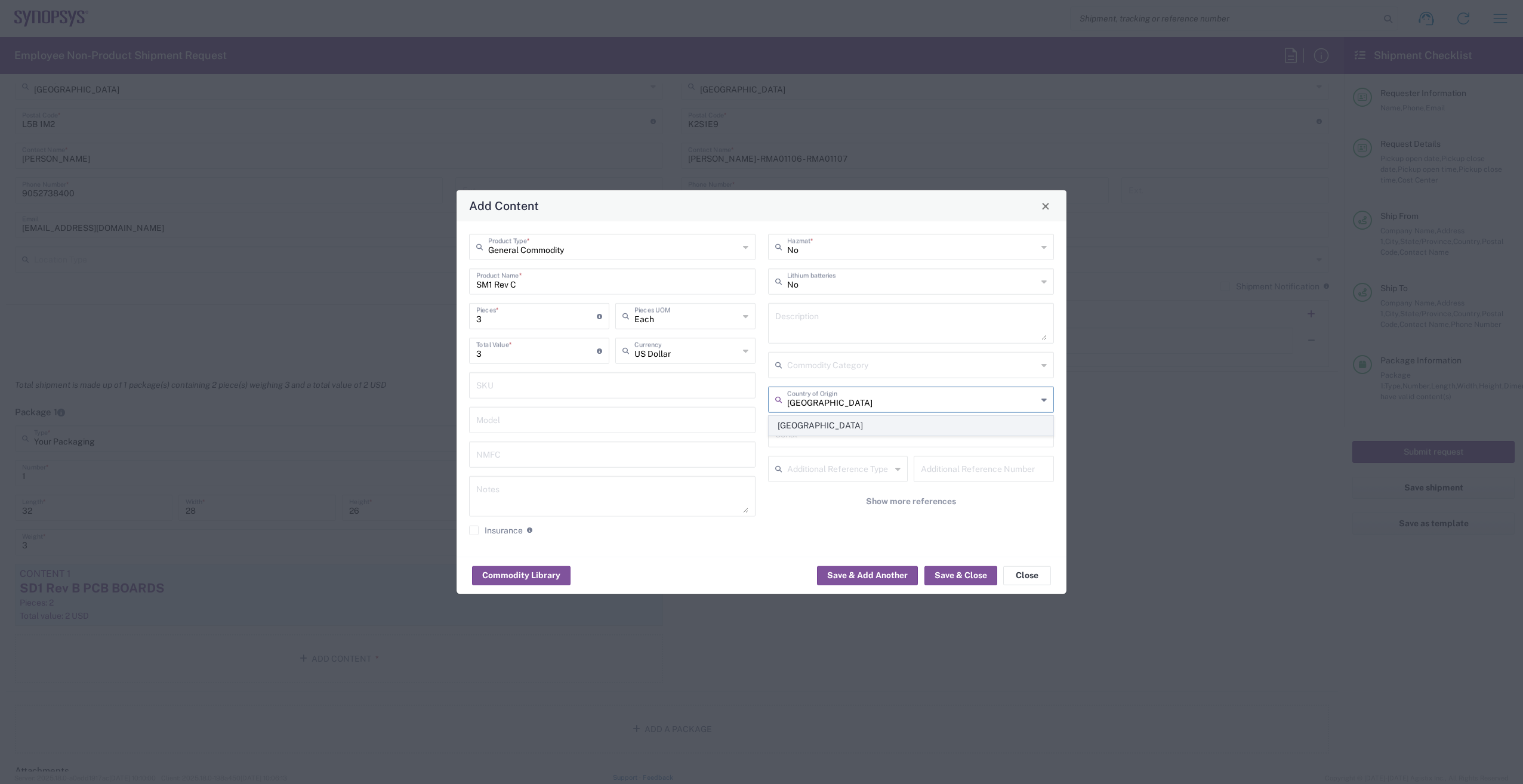
click at [819, 425] on span "[GEOGRAPHIC_DATA]" at bounding box center [912, 425] width 284 height 18
type input "[GEOGRAPHIC_DATA]"
click at [964, 571] on button "Save & Close" at bounding box center [961, 575] width 72 height 19
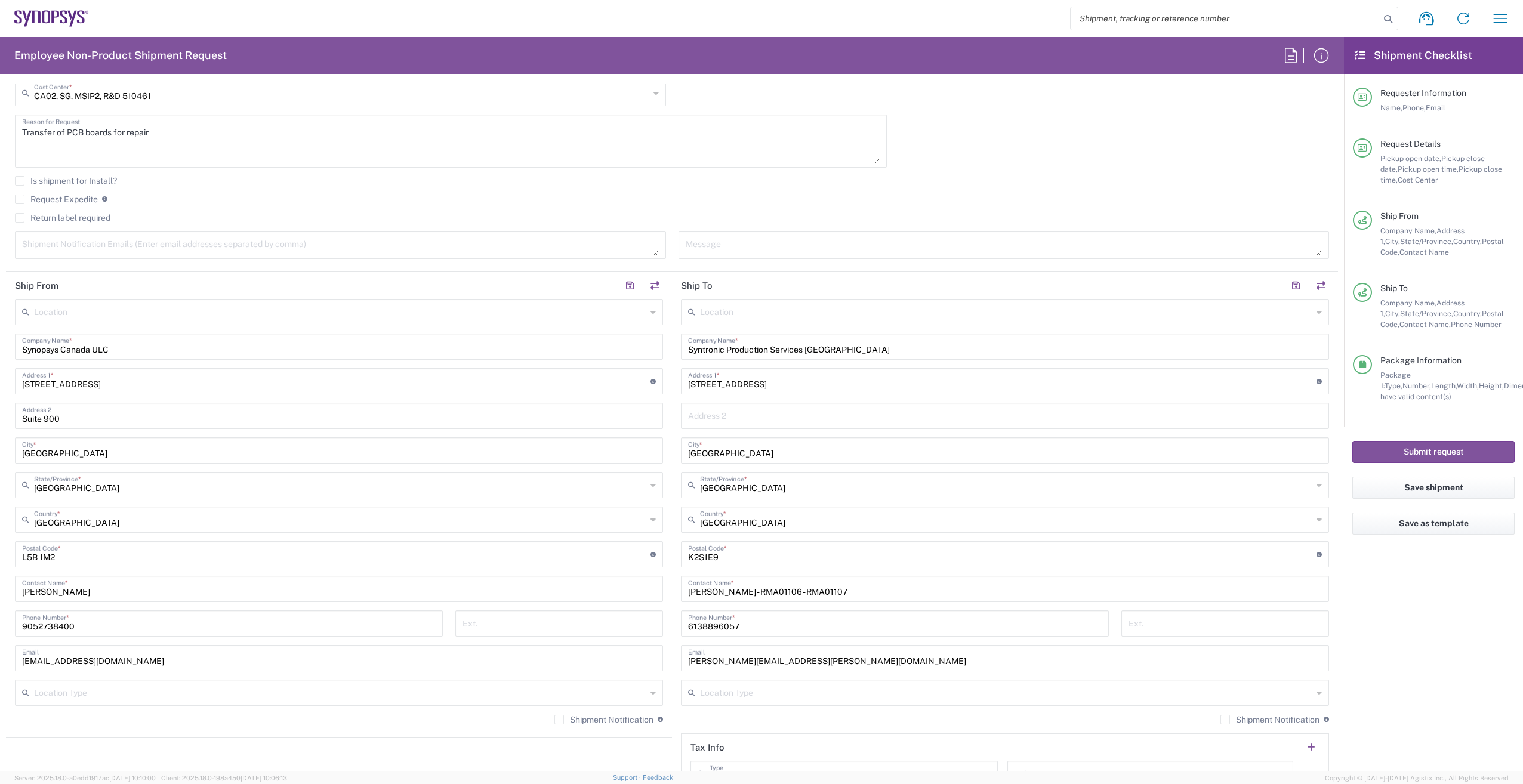
scroll to position [477, 0]
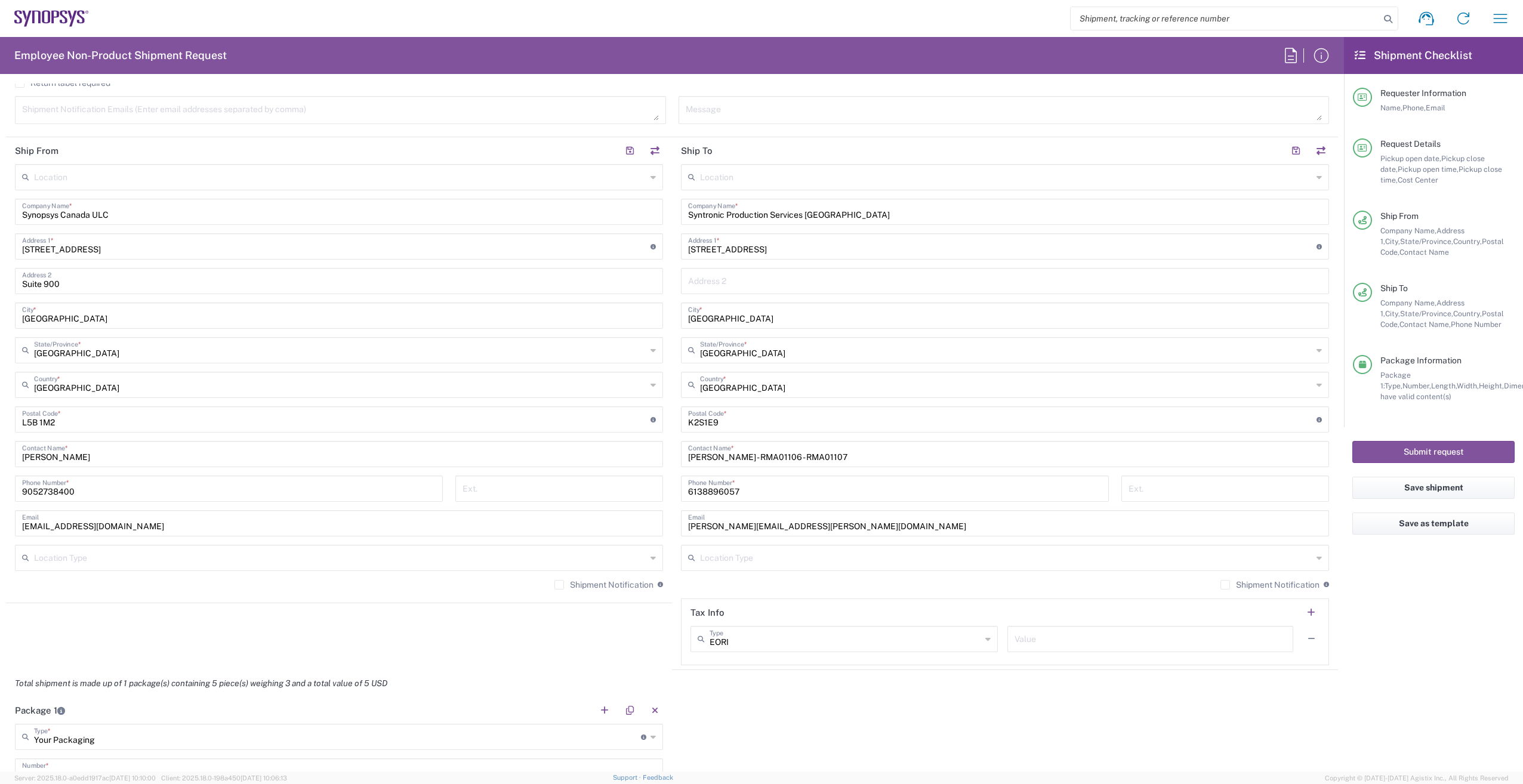
drag, startPoint x: 552, startPoint y: 584, endPoint x: 595, endPoint y: 580, distance: 43.2
click at [554, 583] on label "Shipment Notification" at bounding box center [604, 584] width 99 height 9
click at [560, 585] on input "Shipment Notification" at bounding box center [560, 585] width 0 height 0
drag, startPoint x: 1217, startPoint y: 584, endPoint x: 1226, endPoint y: 580, distance: 9.8
click at [1220, 584] on label "Shipment Notification" at bounding box center [1270, 584] width 99 height 9
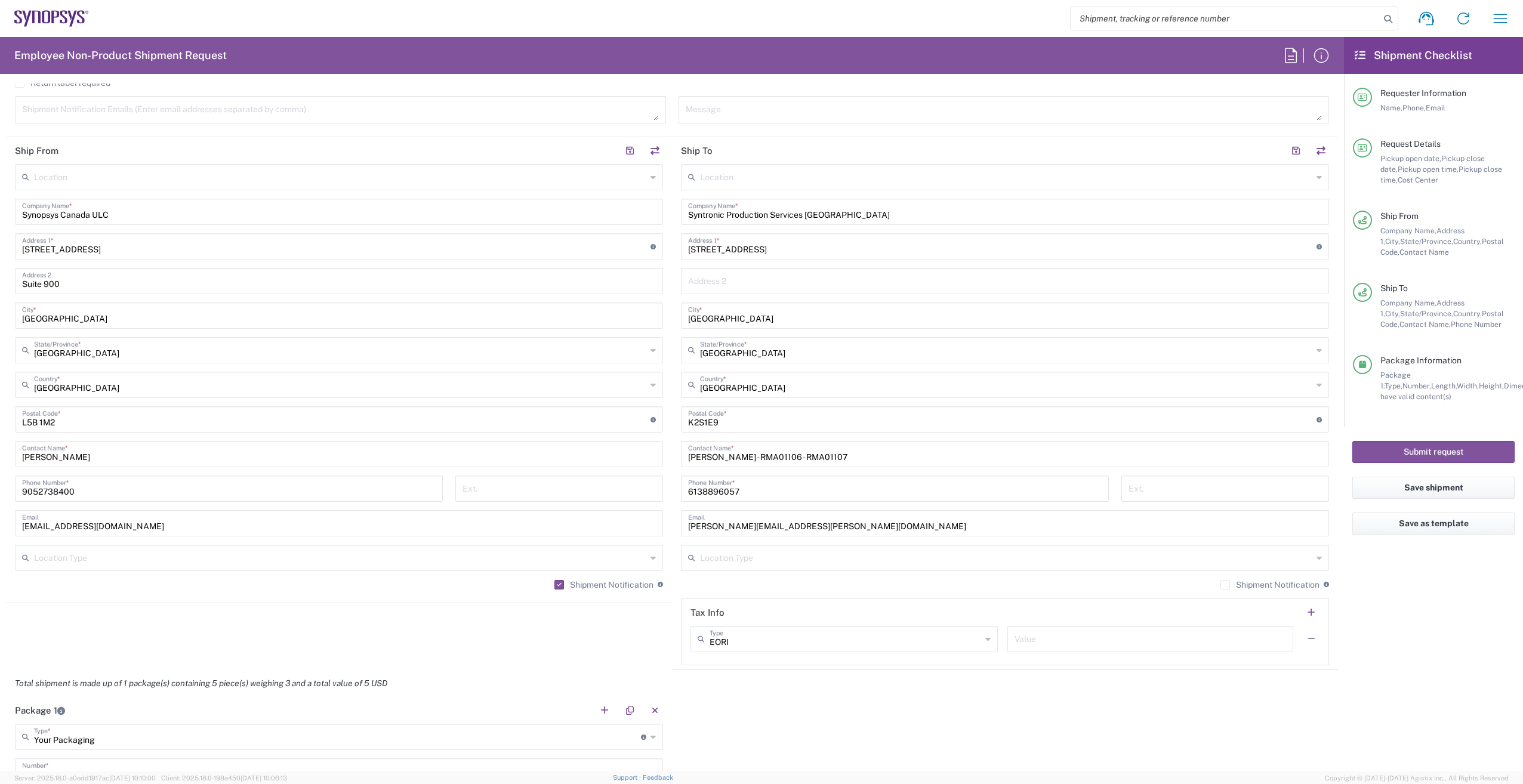
click at [1226, 585] on input "Shipment Notification" at bounding box center [1226, 585] width 0 height 0
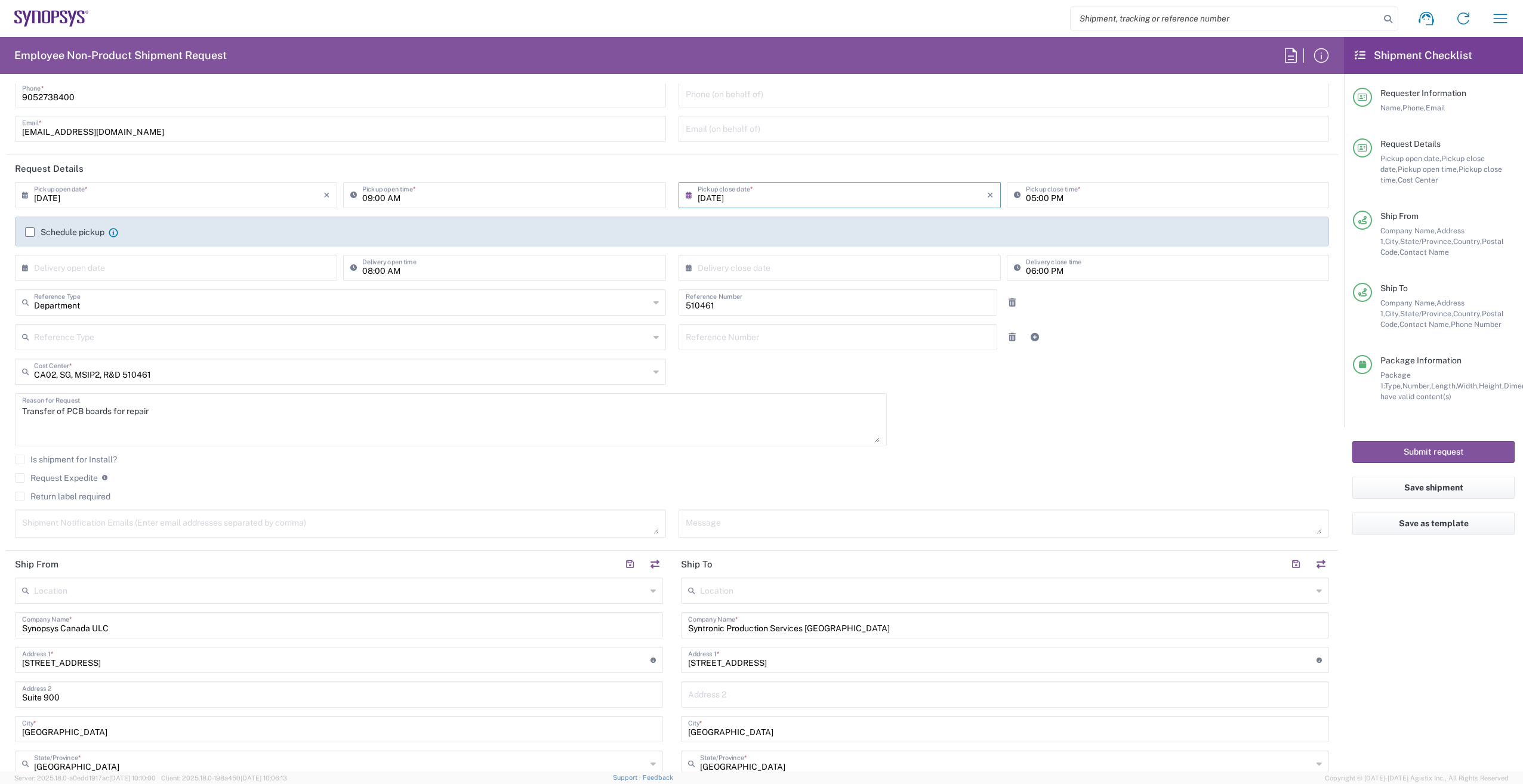
scroll to position [0, 0]
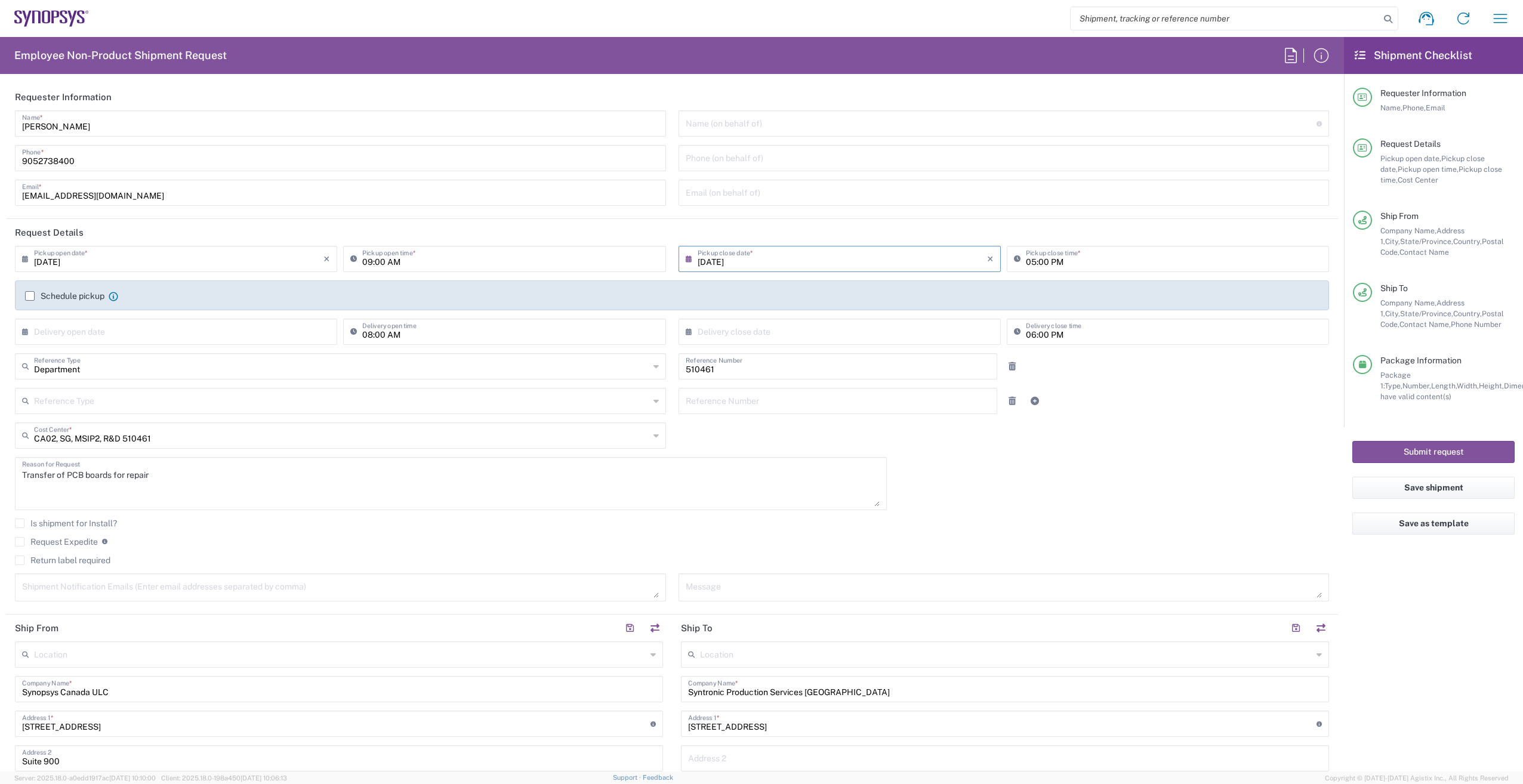
click at [30, 297] on label "Schedule pickup" at bounding box center [64, 295] width 80 height 9
click at [30, 296] on input "Schedule pickup" at bounding box center [30, 296] width 0 height 0
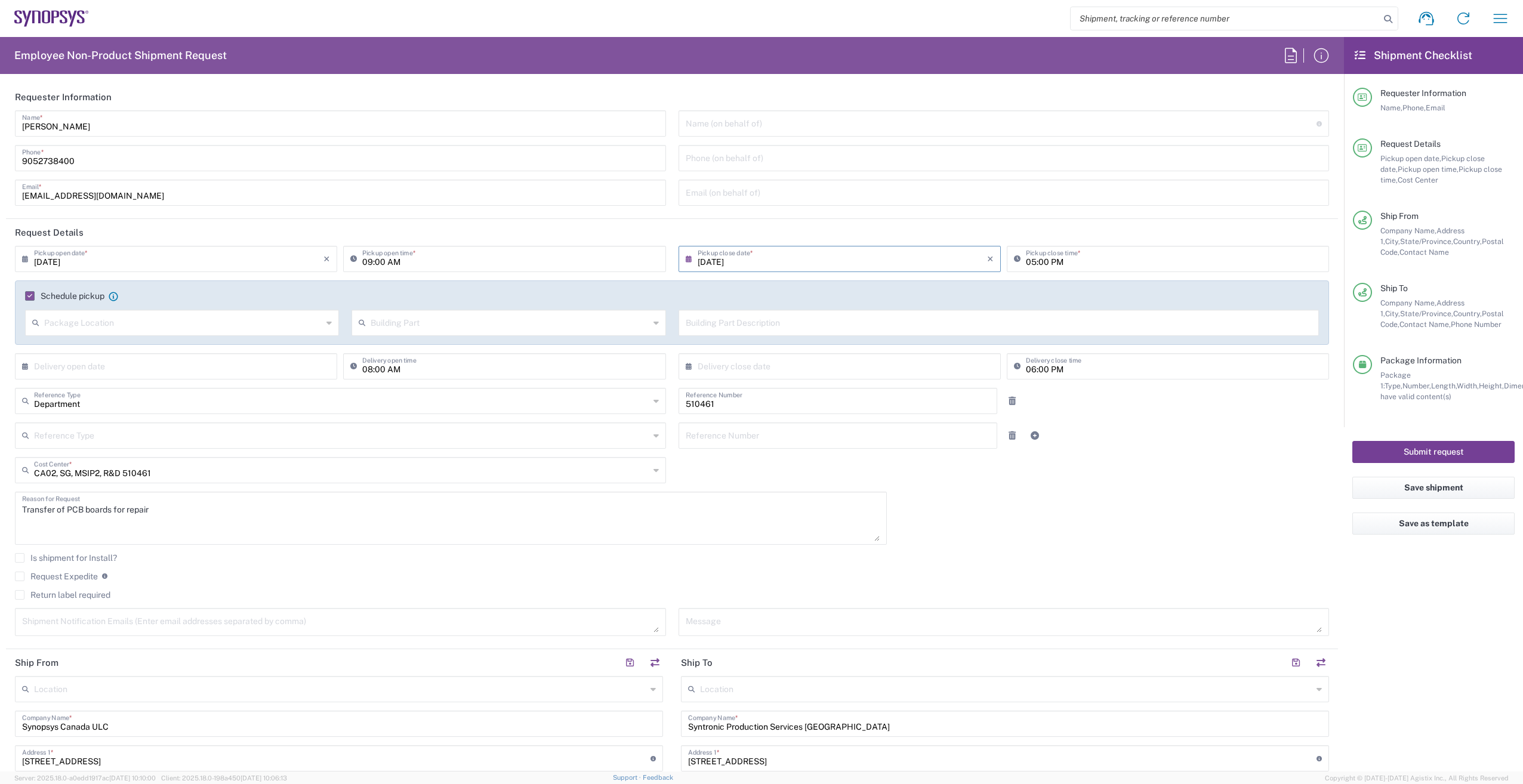
click at [1421, 447] on button "Submit request" at bounding box center [1433, 452] width 162 height 22
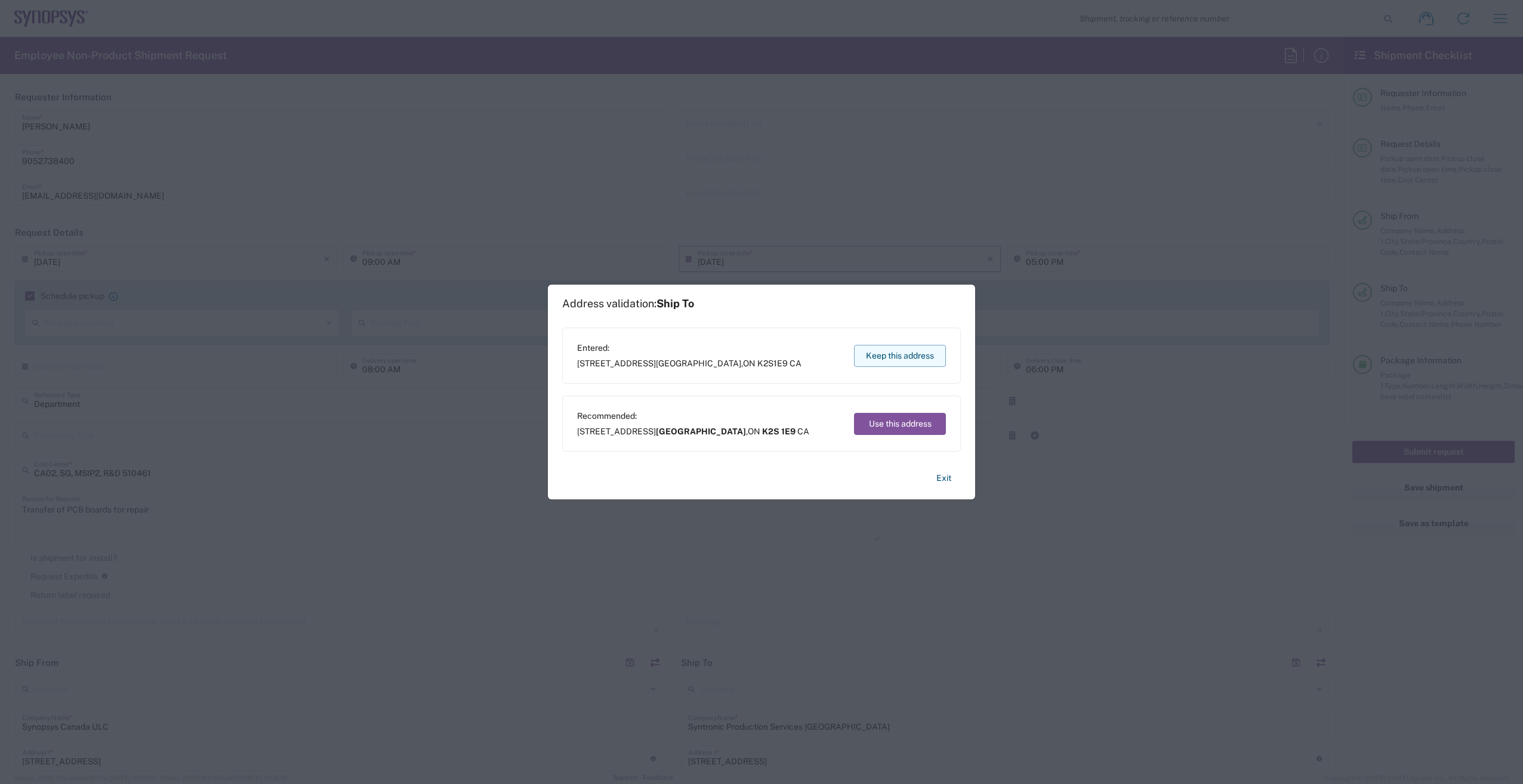
click at [899, 353] on button "Keep this address" at bounding box center [900, 356] width 92 height 22
